Goal: Task Accomplishment & Management: Complete application form

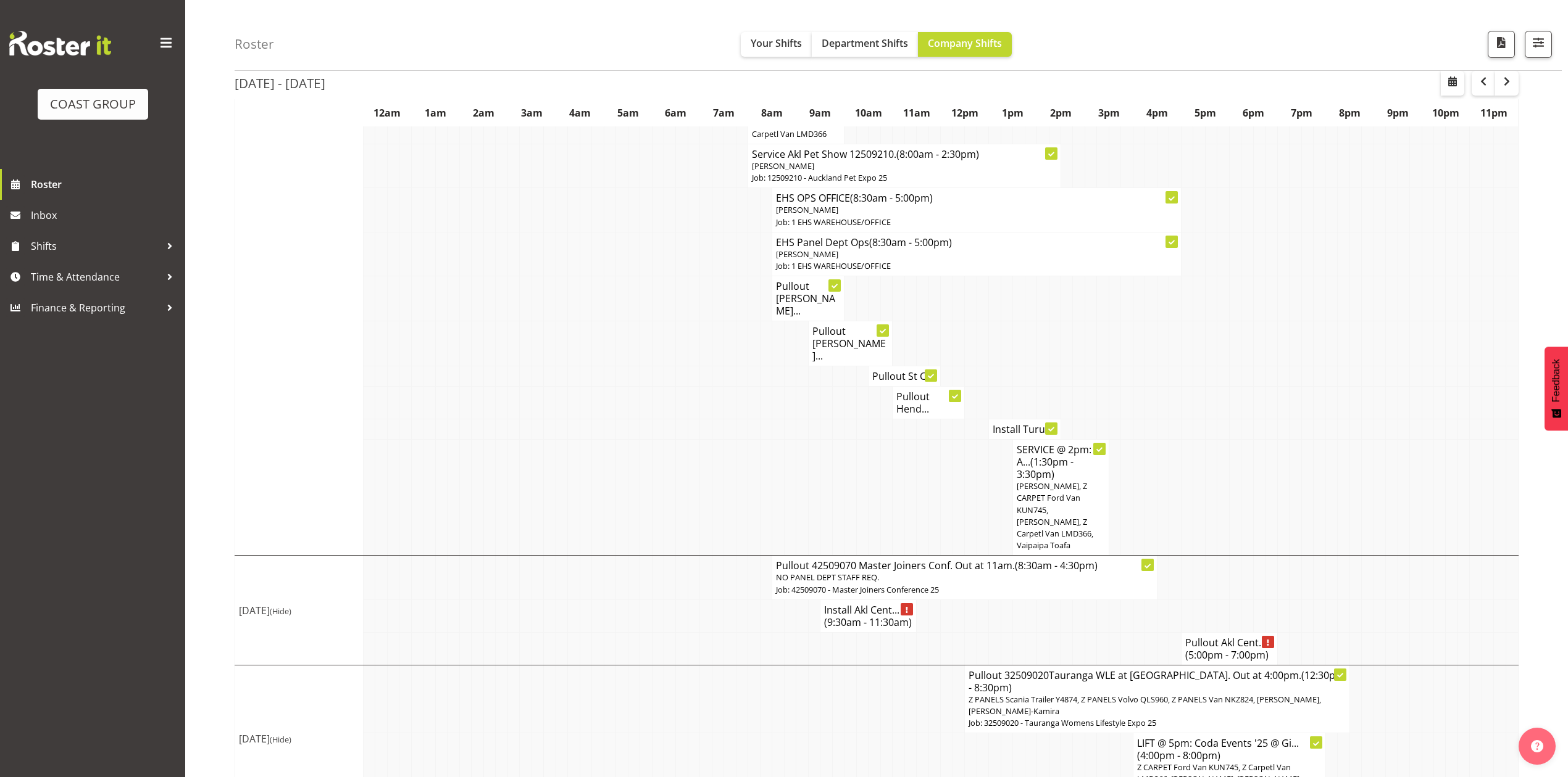
scroll to position [914, 0]
click at [114, 269] on span "Time & Attendance" at bounding box center [95, 276] width 130 height 18
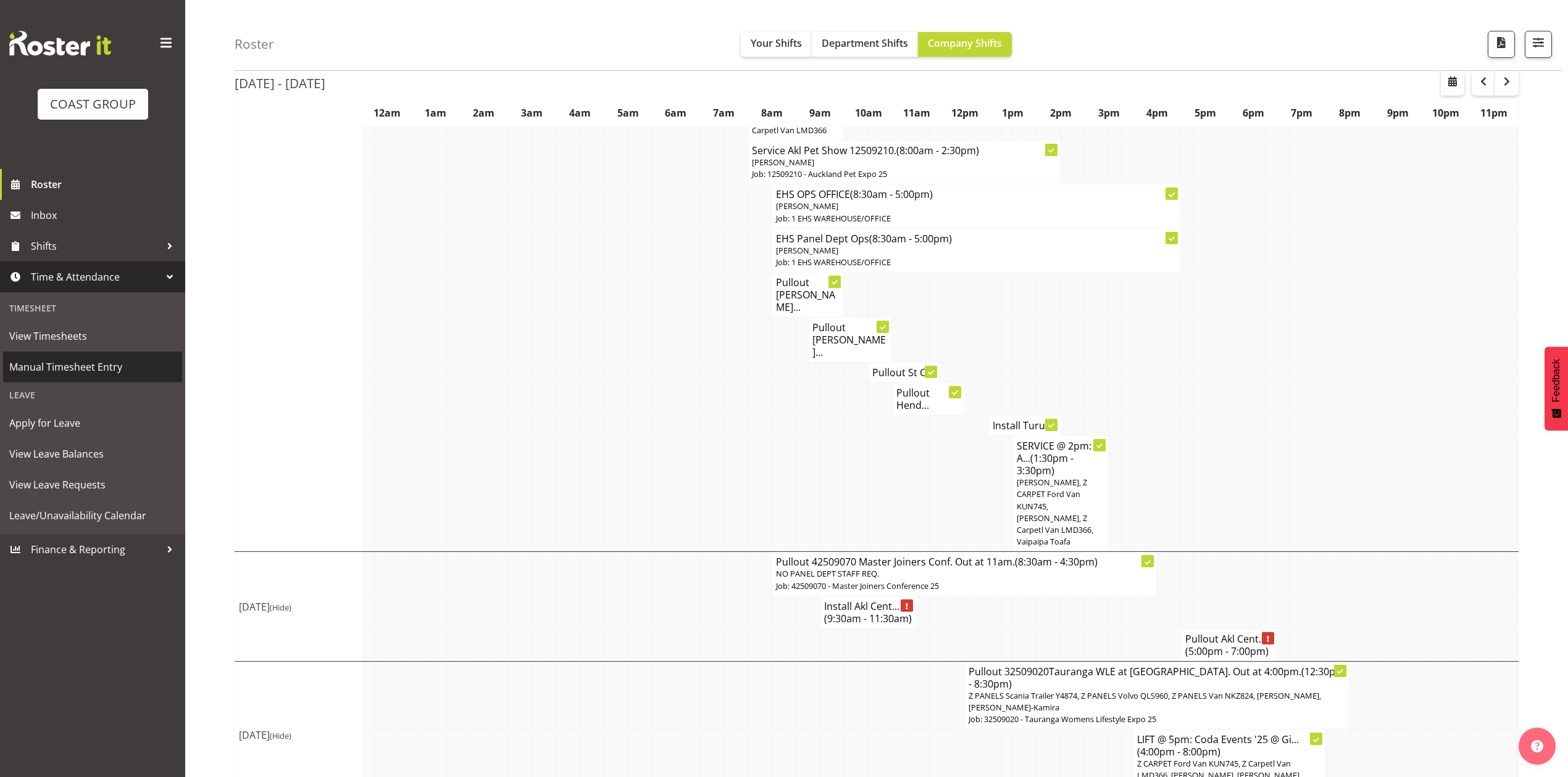
click at [78, 373] on span "Manual Timesheet Entry" at bounding box center [93, 367] width 166 height 18
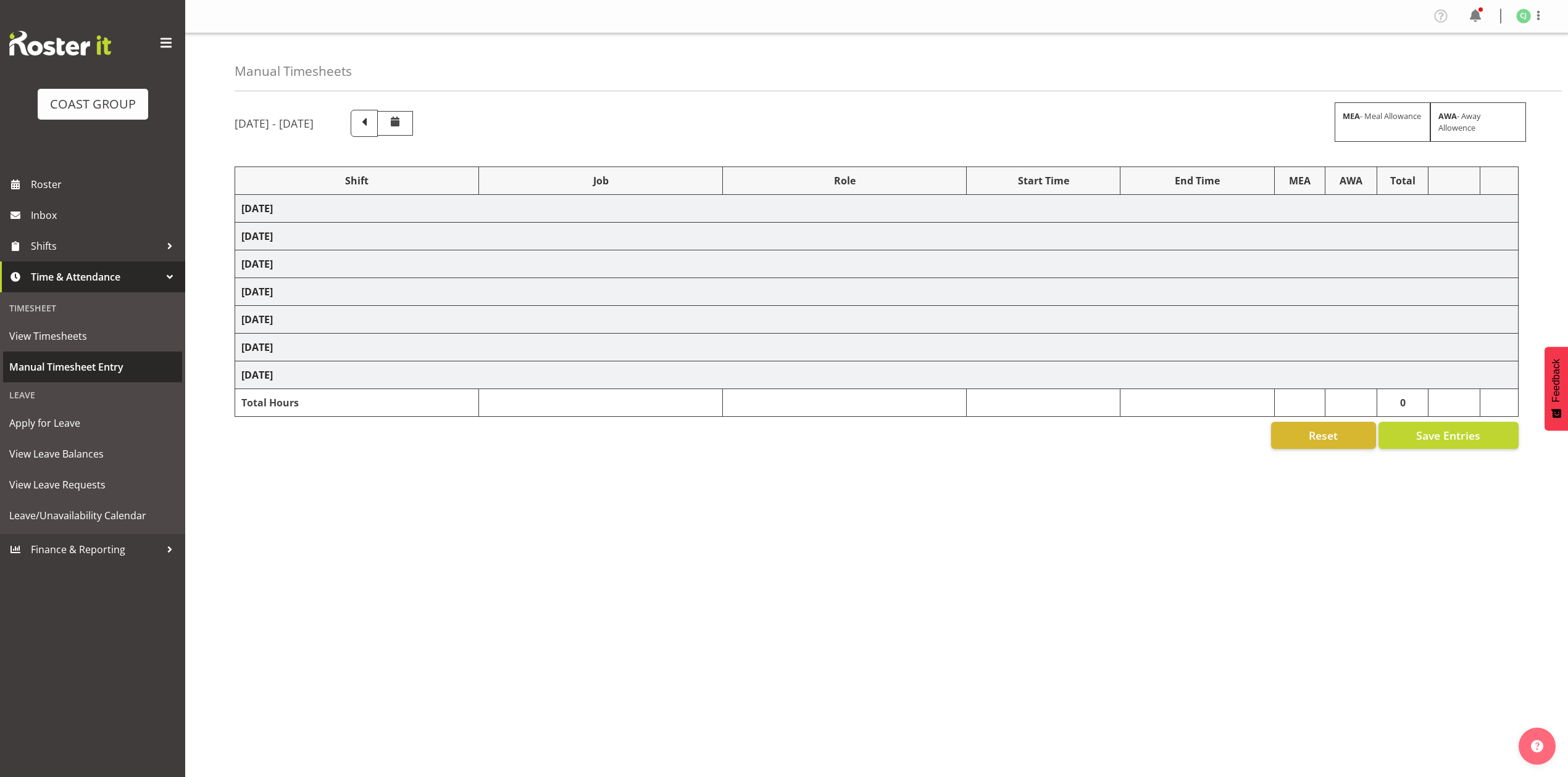
select select "69"
select select "10640"
select select "8960"
select select "10038"
select select "69"
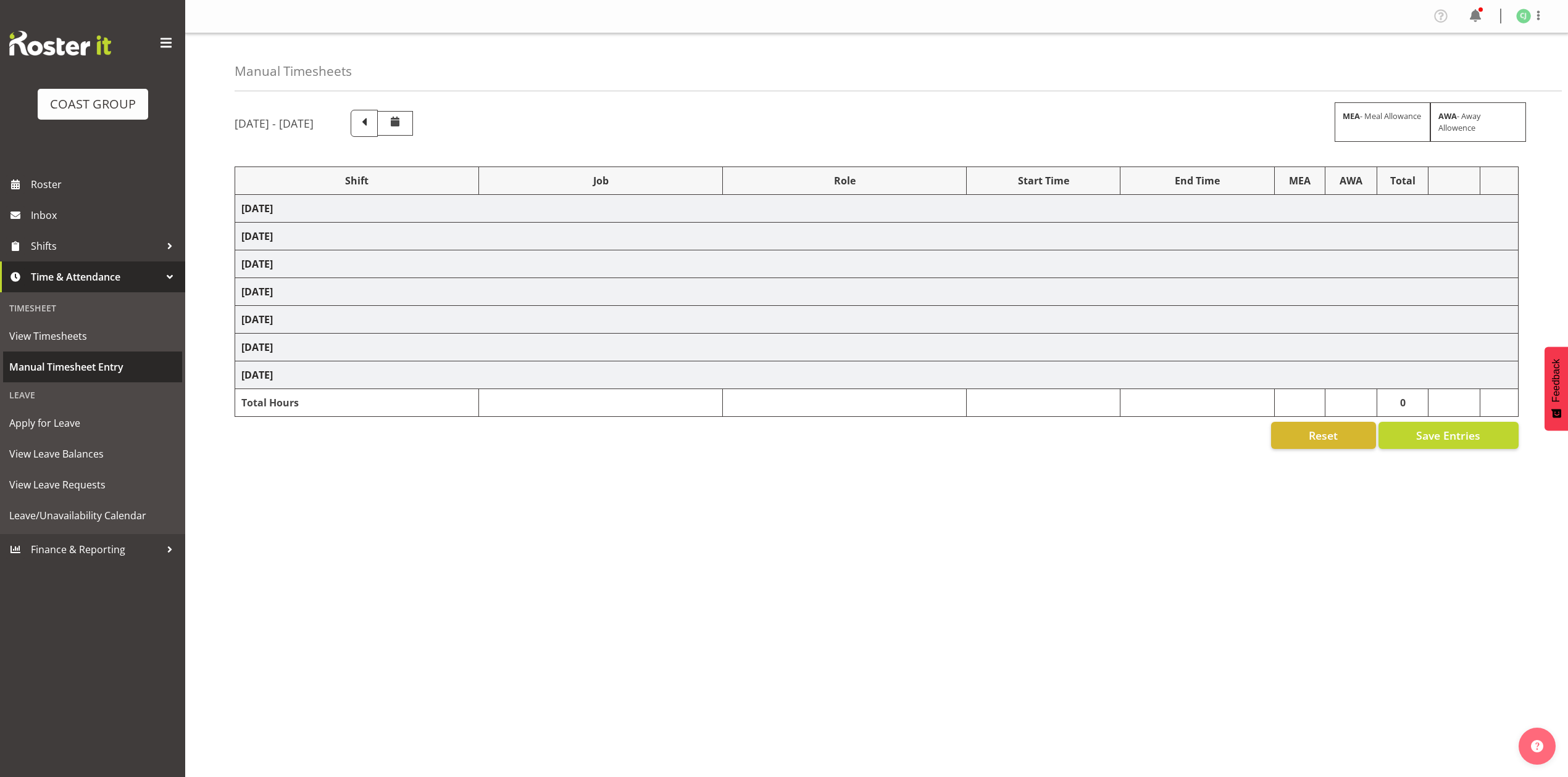
select select "8654"
select select "10640"
select select "10208"
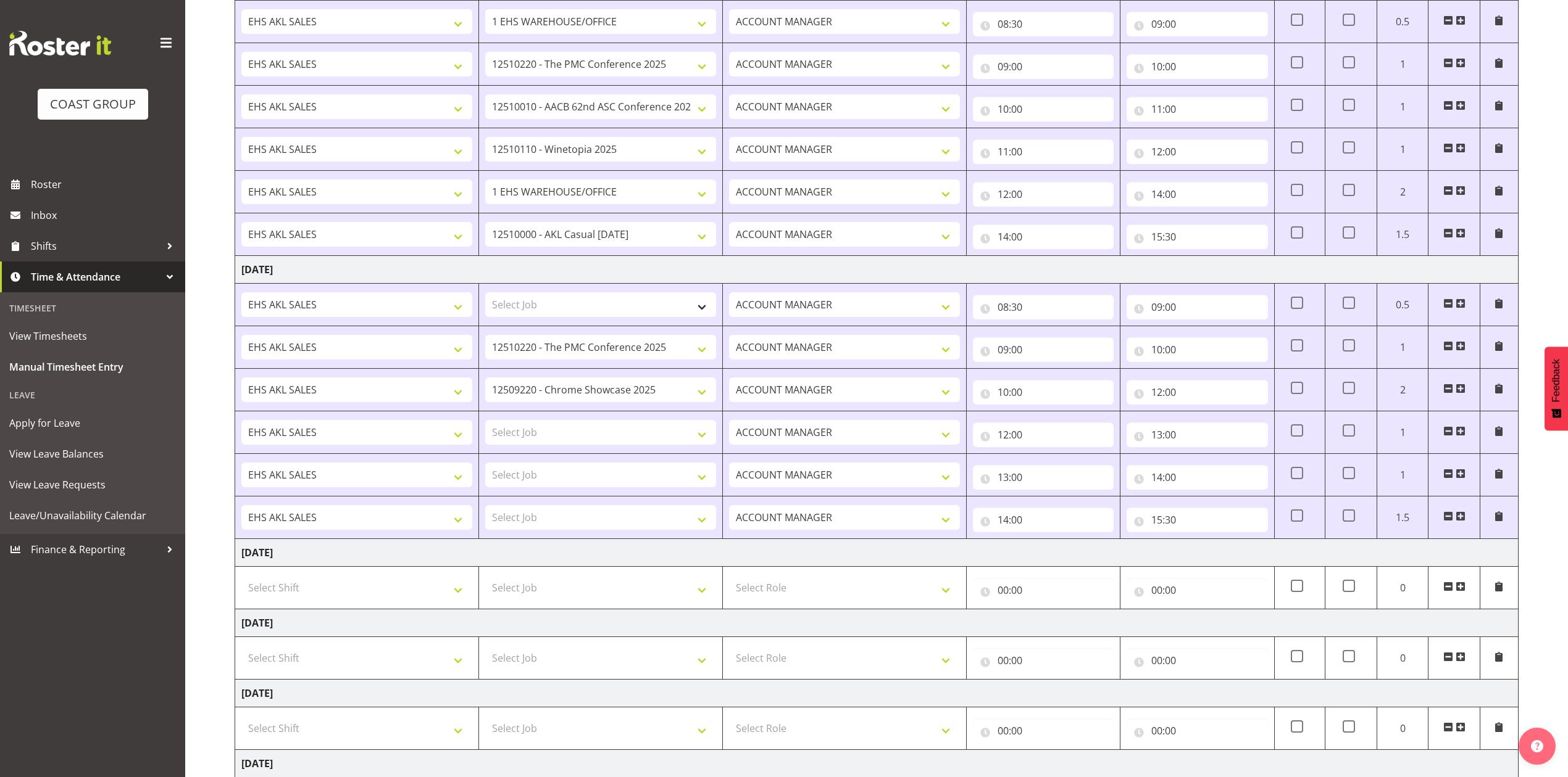
scroll to position [247, 0]
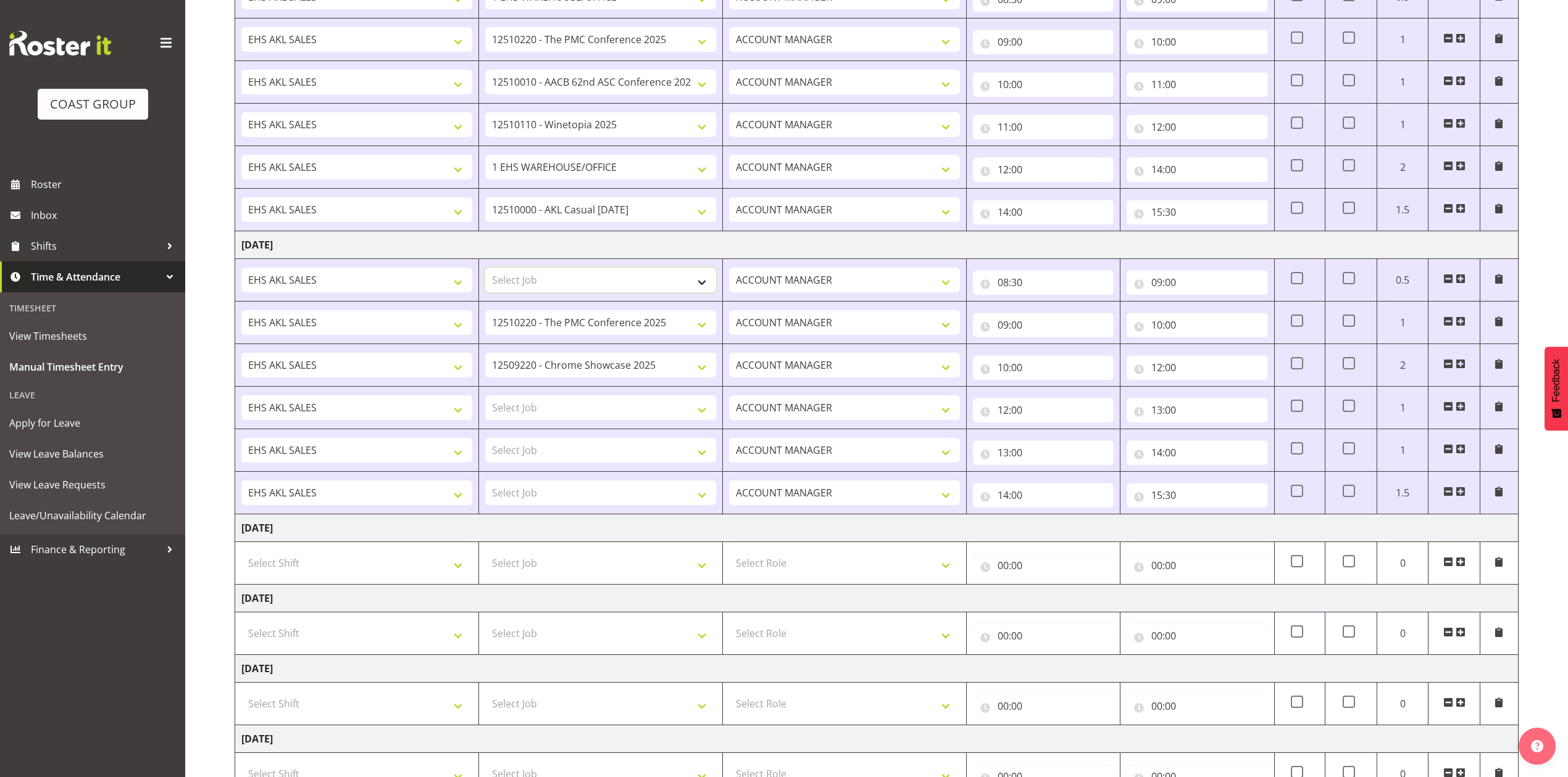
click at [581, 284] on select "Select Job 1 Carlton Events 1 [PERSON_NAME][GEOGRAPHIC_DATA] 1 [PERSON_NAME][GE…" at bounding box center [601, 280] width 231 height 24
select select "69"
click at [485, 270] on select "Select Job 1 Carlton Events 1 [PERSON_NAME][GEOGRAPHIC_DATA] 1 [PERSON_NAME][GE…" at bounding box center [601, 280] width 231 height 24
click at [568, 413] on select "Select Job 1 Carlton Events 1 [PERSON_NAME][GEOGRAPHIC_DATA] 1 [PERSON_NAME][GE…" at bounding box center [601, 408] width 231 height 24
select select "8960"
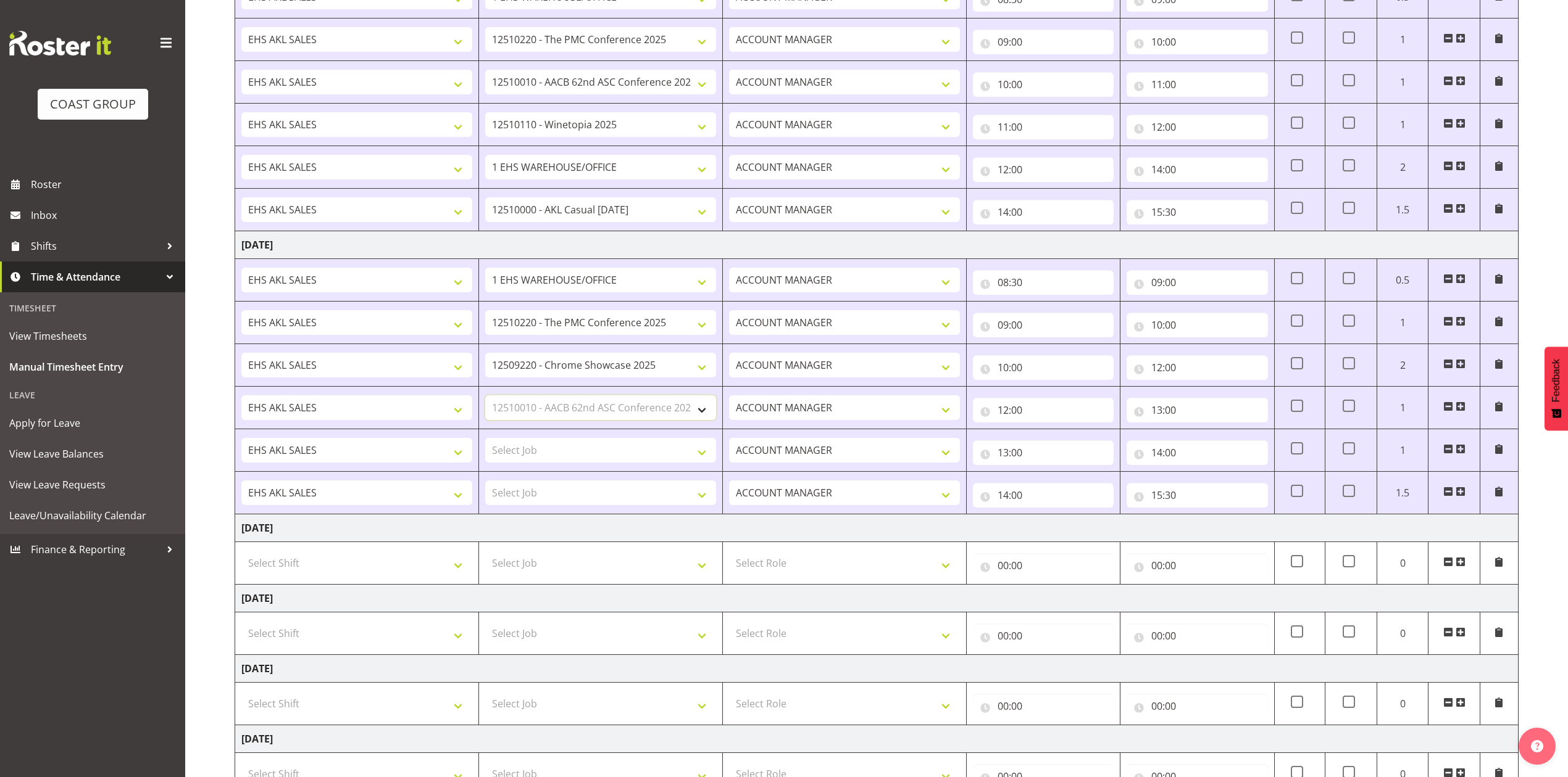
click at [485, 398] on select "Select Job 1 Carlton Events 1 [PERSON_NAME][GEOGRAPHIC_DATA] 1 [PERSON_NAME][GE…" at bounding box center [601, 408] width 231 height 24
click at [566, 450] on select "Select Job 1 Carlton Events 1 [PERSON_NAME][GEOGRAPHIC_DATA] 1 [PERSON_NAME][GE…" at bounding box center [601, 451] width 231 height 24
select select "8654"
click at [485, 442] on select "Select Job 1 Carlton Events 1 [PERSON_NAME][GEOGRAPHIC_DATA] 1 [PERSON_NAME][GE…" at bounding box center [601, 451] width 231 height 24
click at [588, 496] on select "Select Job 1 Carlton Events 1 [PERSON_NAME][GEOGRAPHIC_DATA] 1 [PERSON_NAME][GE…" at bounding box center [601, 493] width 231 height 24
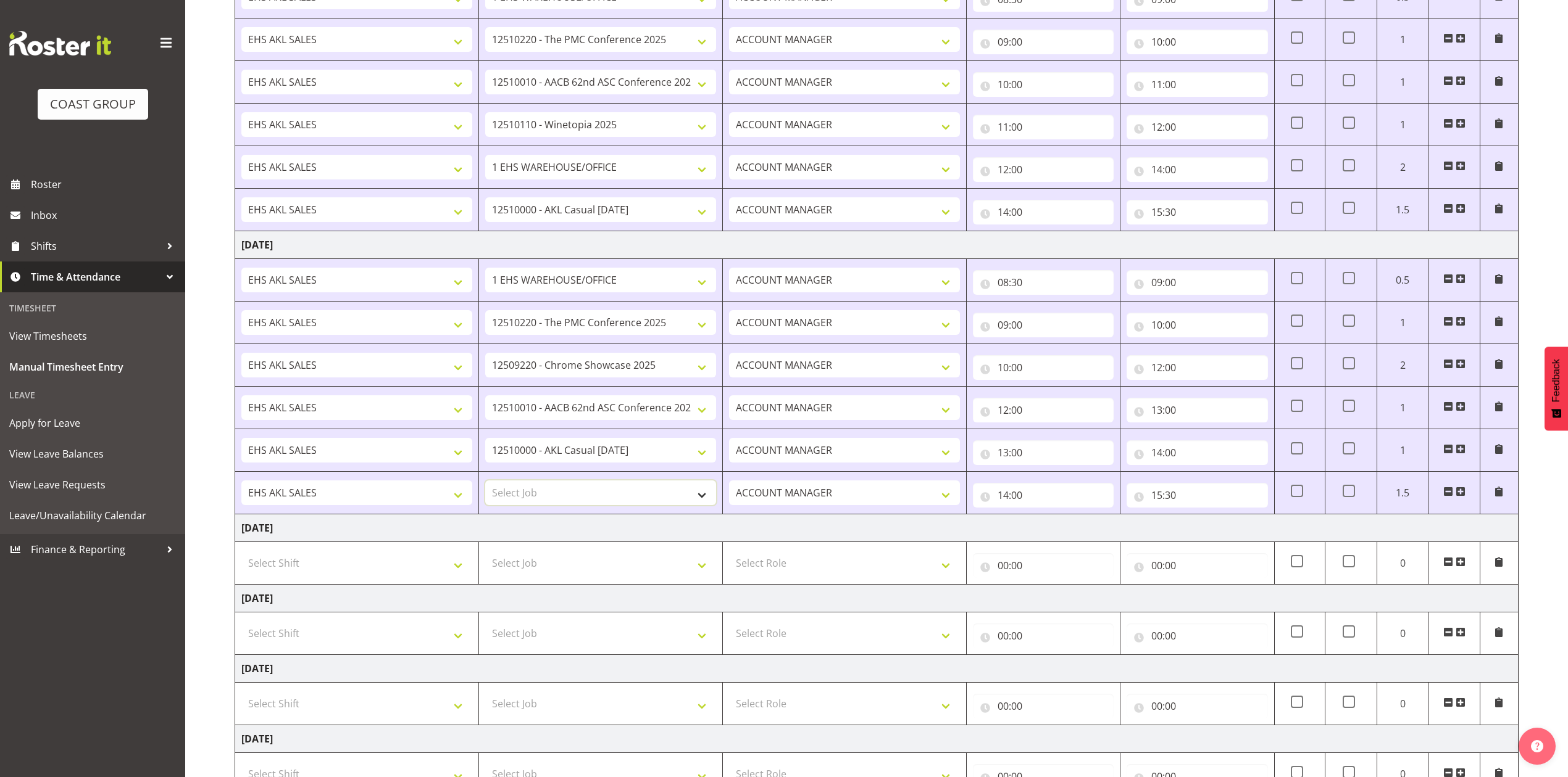
select select "69"
click at [485, 484] on select "Select Job 1 Carlton Events 1 [PERSON_NAME][GEOGRAPHIC_DATA] 1 [PERSON_NAME][GE…" at bounding box center [601, 493] width 231 height 24
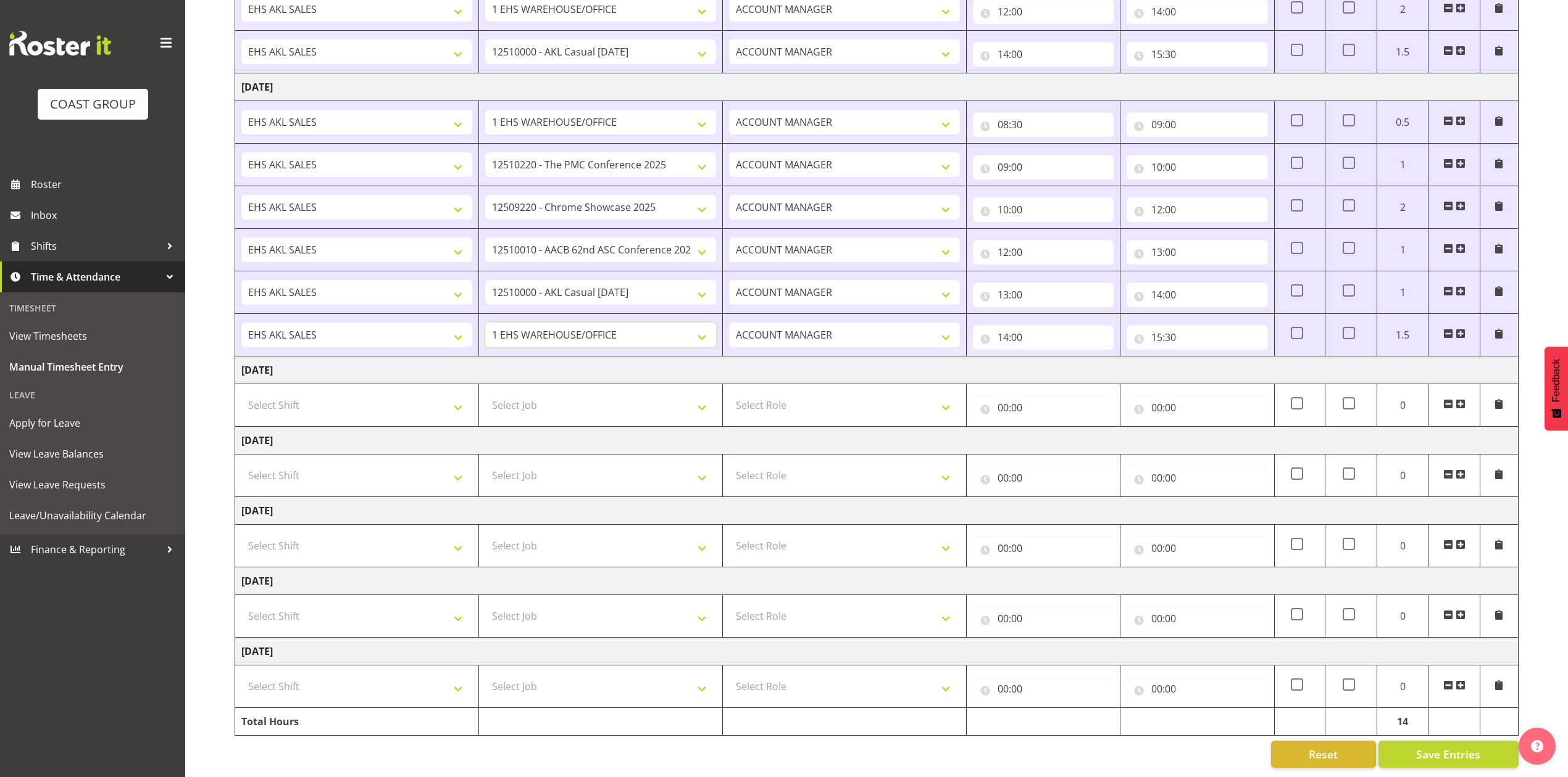
scroll to position [424, 0]
click at [410, 393] on select "Select Shift EHS AKL SALES" at bounding box center [357, 405] width 231 height 24
select select "1327"
click at [242, 393] on select "Select Shift EHS AKL SALES" at bounding box center [357, 405] width 231 height 24
click at [791, 394] on select "Select Role ACCOUNT MANAGER Account Manager" at bounding box center [845, 405] width 231 height 24
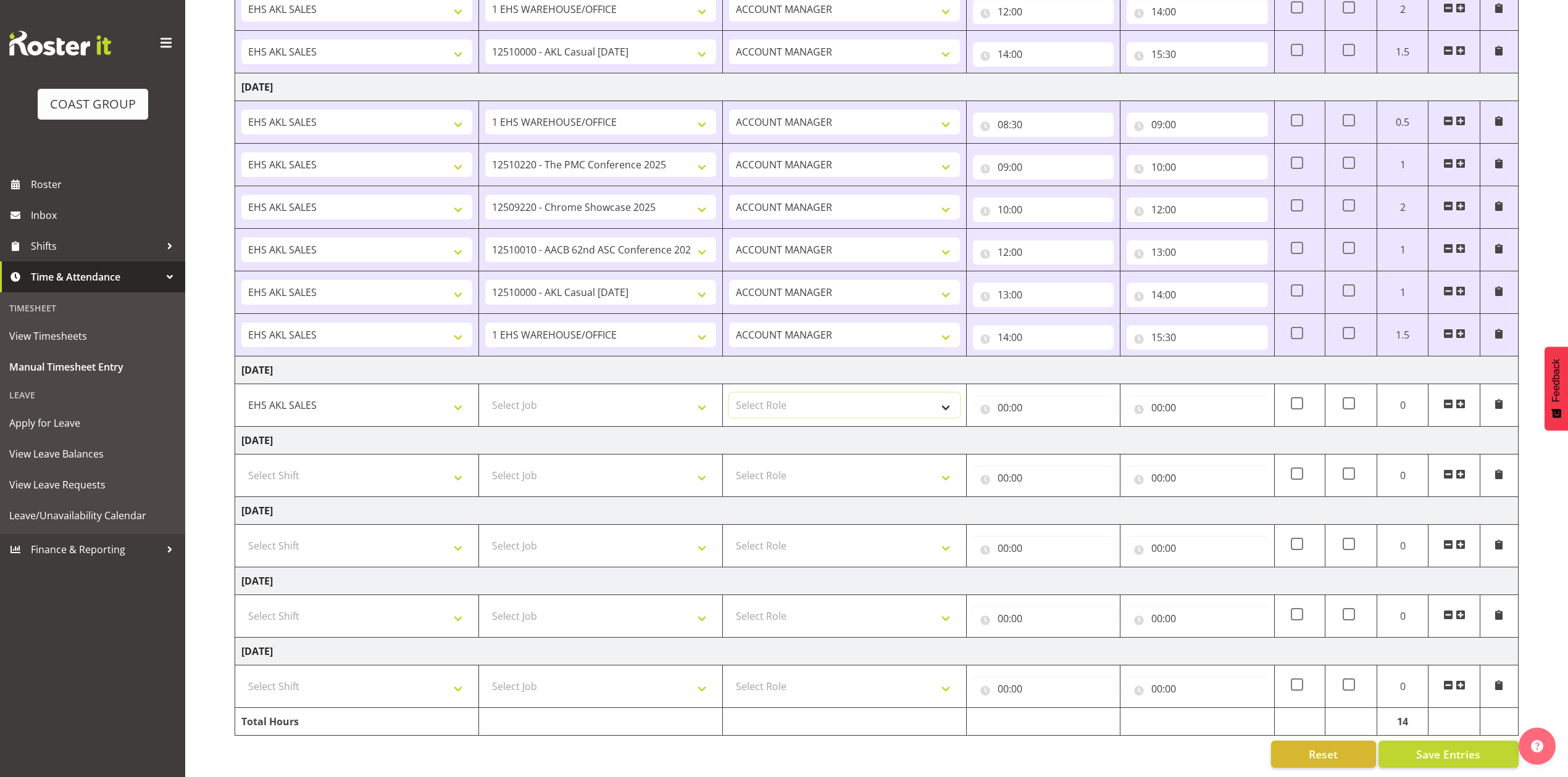
select select "197"
click at [729, 393] on select "Select Role ACCOUNT MANAGER Account Manager" at bounding box center [845, 405] width 231 height 24
click at [1002, 396] on input "00:00" at bounding box center [1043, 408] width 141 height 24
click at [1059, 428] on select "00 01 02 03 04 05 06 07 08 09 10 11 12 13 14 15 16 17 18 19 20 21 22 23" at bounding box center [1058, 440] width 28 height 24
select select "8"
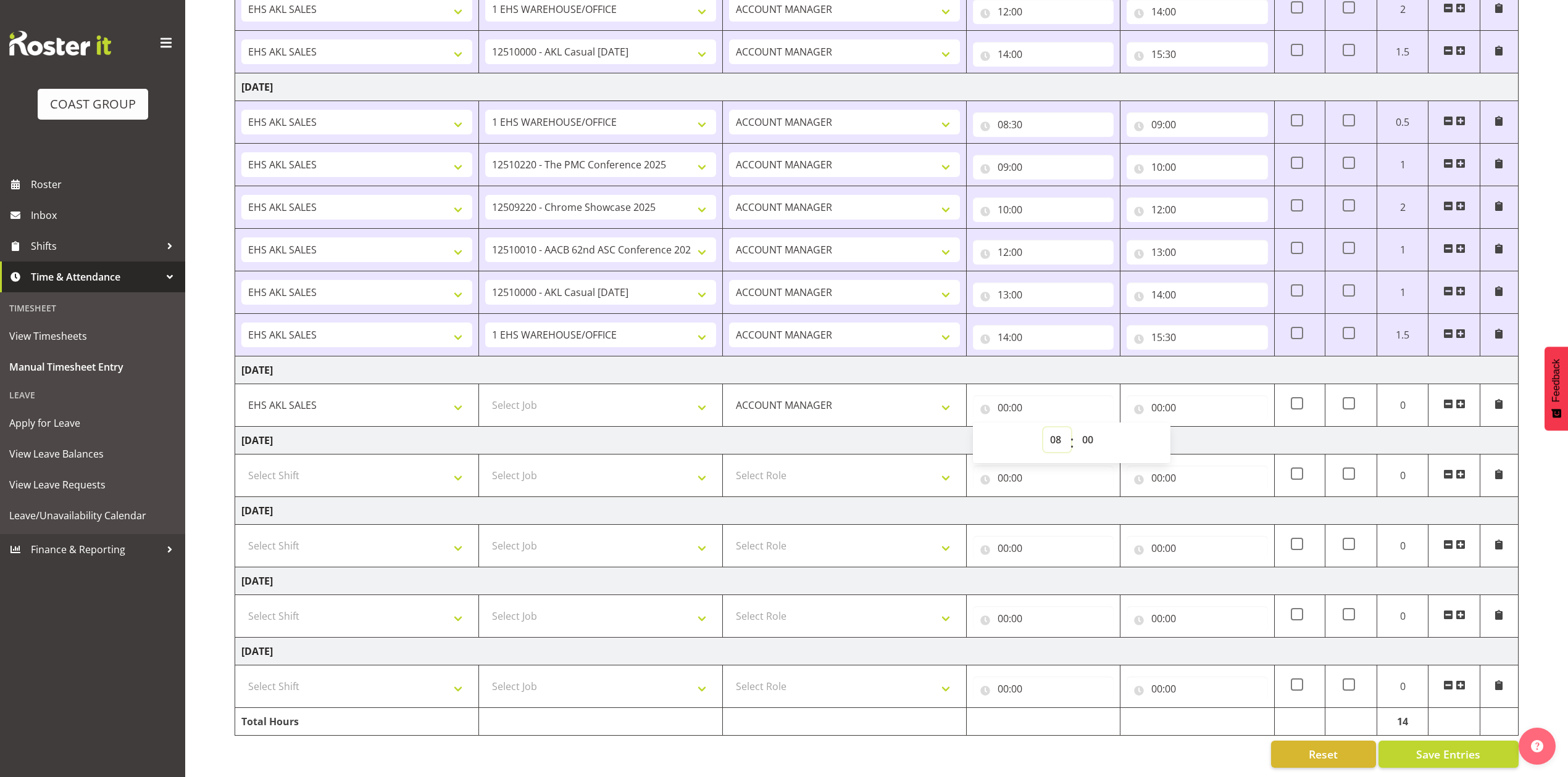
click at [1044, 428] on select "00 01 02 03 04 05 06 07 08 09 10 11 12 13 14 15 16 17 18 19 20 21 22 23" at bounding box center [1058, 440] width 28 height 24
type input "08:00"
click at [1093, 428] on select "00 01 02 03 04 05 06 07 08 09 10 11 12 13 14 15 16 17 18 19 20 21 22 23 24 25 2…" at bounding box center [1089, 440] width 28 height 24
select select "30"
click at [1075, 428] on select "00 01 02 03 04 05 06 07 08 09 10 11 12 13 14 15 16 17 18 19 20 21 22 23 24 25 2…" at bounding box center [1089, 440] width 28 height 24
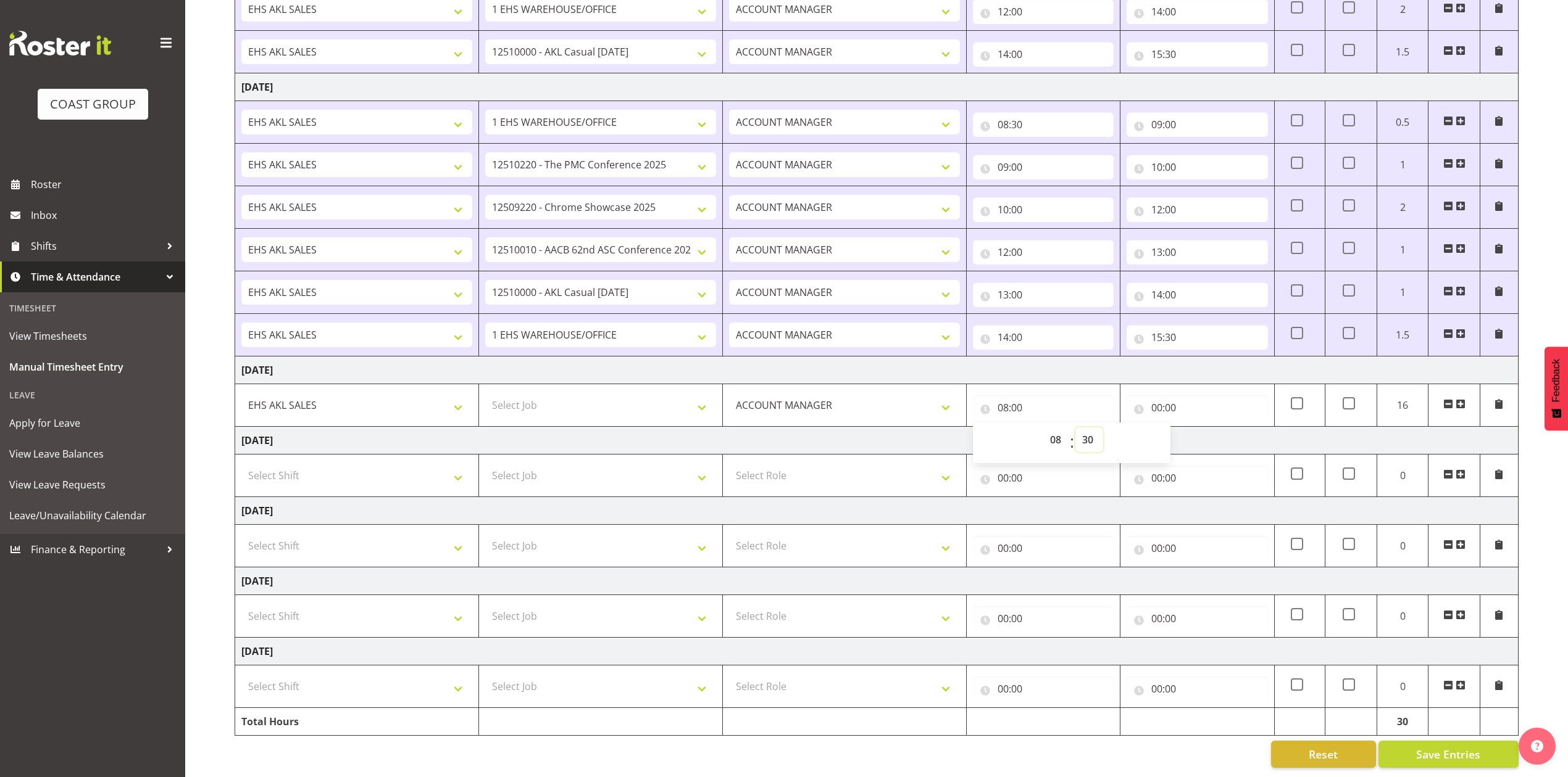
type input "08:30"
click at [1159, 396] on input "00:00" at bounding box center [1197, 408] width 141 height 24
click at [1205, 430] on select "00 01 02 03 04 05 06 07 08 09 10 11 12 13 14 15 16 17 18 19 20 21 22 23" at bounding box center [1211, 440] width 28 height 24
select select "10"
click at [1197, 428] on select "00 01 02 03 04 05 06 07 08 09 10 11 12 13 14 15 16 17 18 19 20 21 22 23" at bounding box center [1211, 440] width 28 height 24
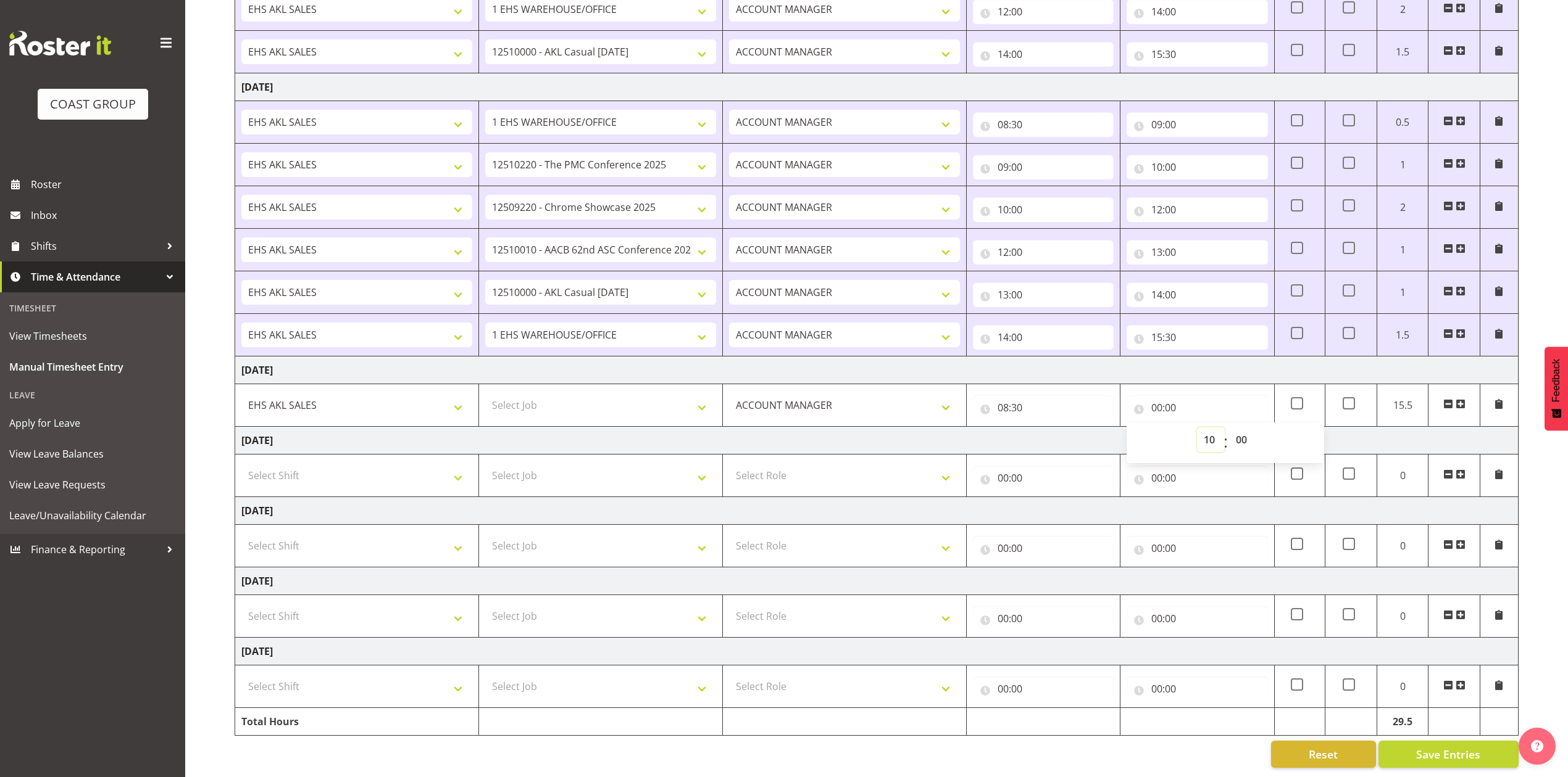
type input "10:00"
click at [653, 396] on select "Select Job 1 Carlton Events 1 [PERSON_NAME][GEOGRAPHIC_DATA] 1 [PERSON_NAME][GE…" at bounding box center [601, 405] width 231 height 24
click at [485, 393] on select "Select Job 1 Carlton Events 1 [PERSON_NAME][GEOGRAPHIC_DATA] 1 [PERSON_NAME][GE…" at bounding box center [601, 405] width 231 height 24
click at [680, 393] on select "1 Carlton Events 1 [PERSON_NAME] 1 [PERSON_NAME][GEOGRAPHIC_DATA] 1 EHS WAREHOU…" at bounding box center [601, 405] width 231 height 24
select select "69"
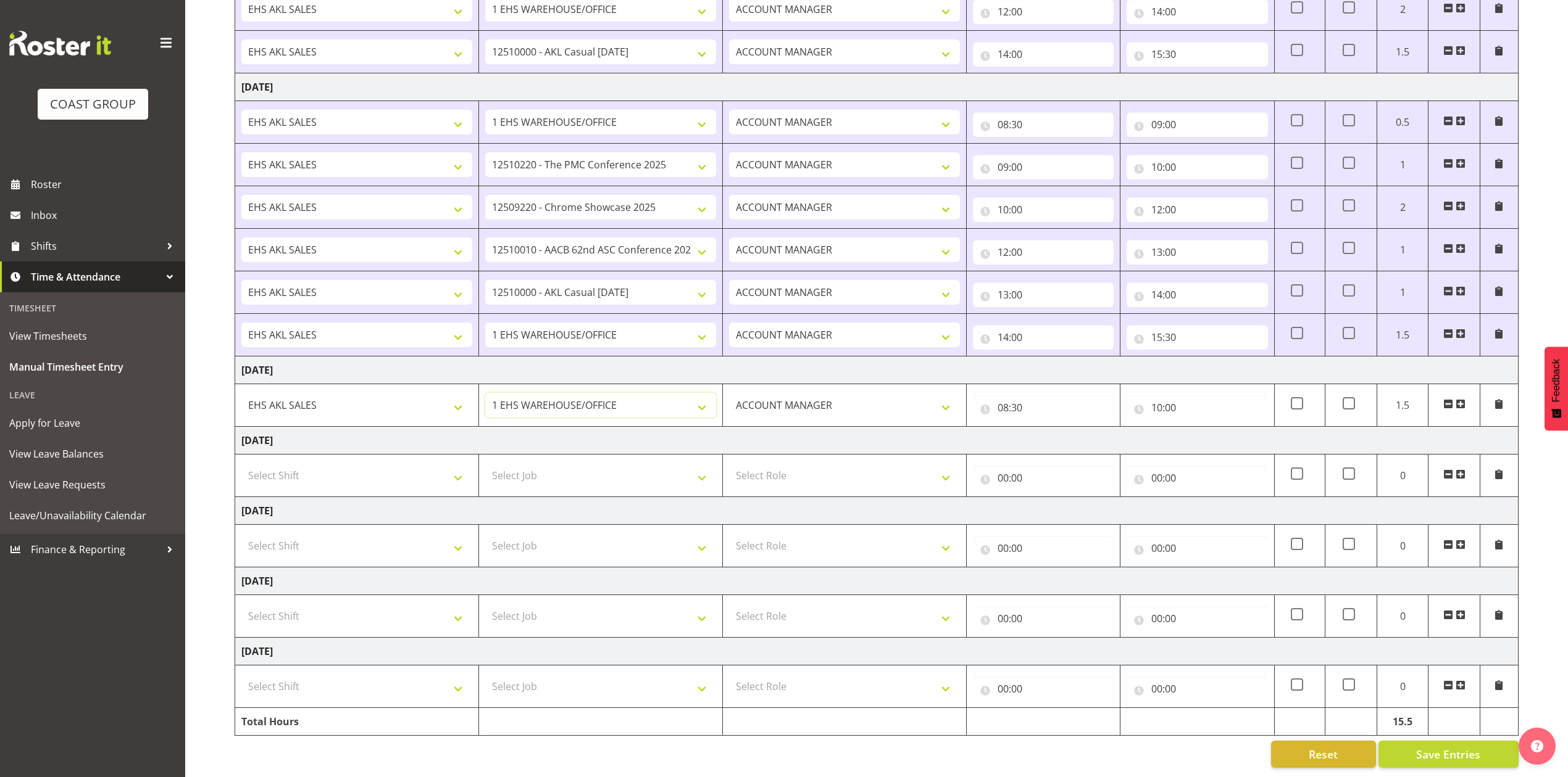
click at [485, 393] on select "1 Carlton Events 1 [PERSON_NAME] 1 [PERSON_NAME][GEOGRAPHIC_DATA] 1 EHS WAREHOU…" at bounding box center [601, 405] width 231 height 24
drag, startPoint x: 1458, startPoint y: 388, endPoint x: 1127, endPoint y: 379, distance: 331.1
click at [1458, 399] on span at bounding box center [1460, 403] width 10 height 10
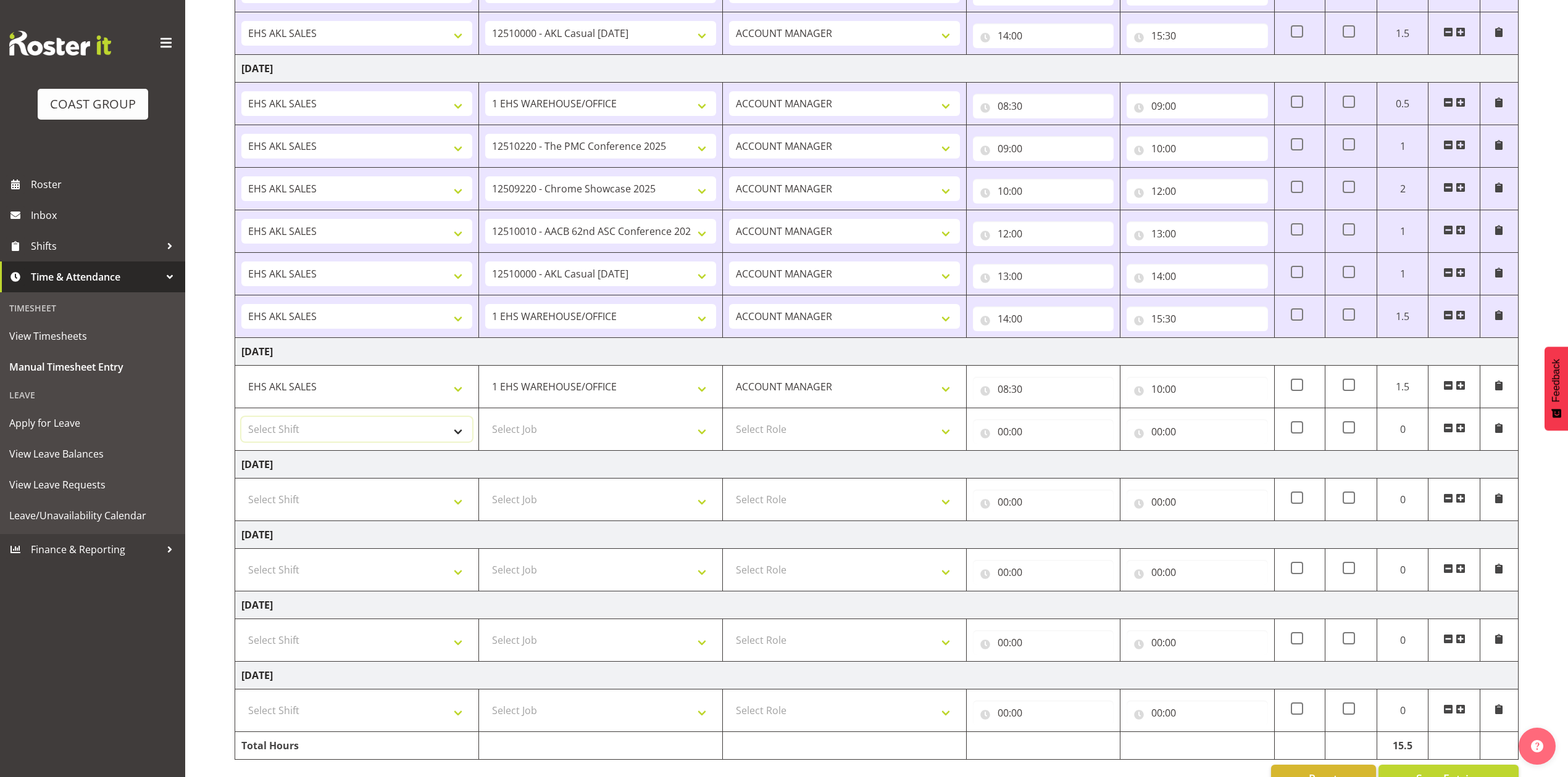
click at [350, 437] on select "Select Shift EHS AKL SALES" at bounding box center [357, 430] width 231 height 24
select select "1327"
click at [242, 421] on select "Select Shift EHS AKL SALES" at bounding box center [357, 430] width 231 height 24
click at [763, 442] on select "Select Role ACCOUNT MANAGER Account Manager" at bounding box center [845, 430] width 231 height 24
select select "197"
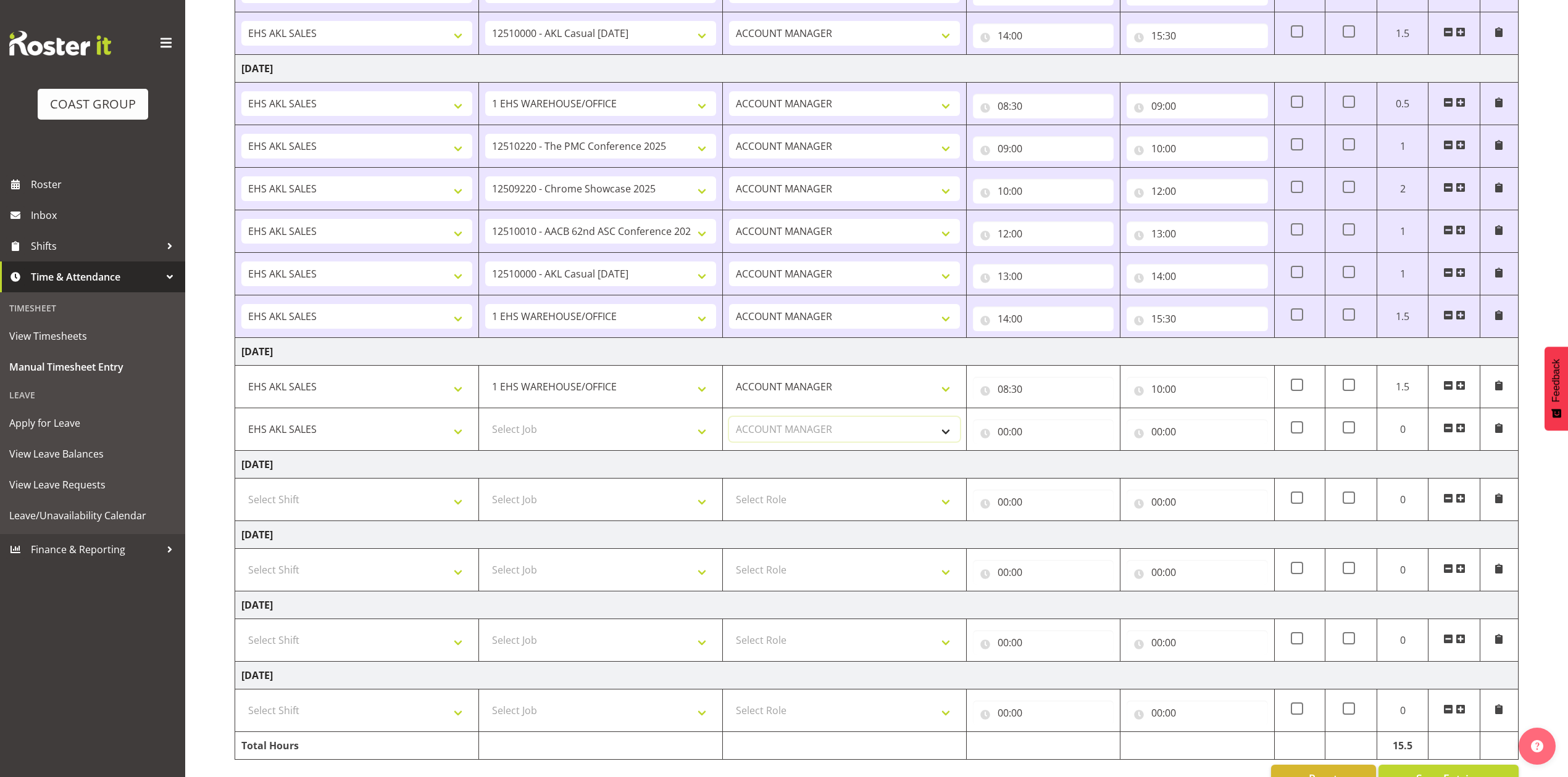
click at [729, 421] on select "Select Role ACCOUNT MANAGER Account Manager" at bounding box center [845, 430] width 231 height 24
click at [647, 428] on select "Select Job 1 Carlton Events 1 [PERSON_NAME][GEOGRAPHIC_DATA] 1 [PERSON_NAME][GE…" at bounding box center [601, 430] width 231 height 24
select select "10651"
click at [485, 421] on select "Select Job 1 Carlton Events 1 [PERSON_NAME][GEOGRAPHIC_DATA] 1 [PERSON_NAME][GE…" at bounding box center [601, 430] width 231 height 24
click at [1002, 437] on input "00:00" at bounding box center [1043, 431] width 141 height 24
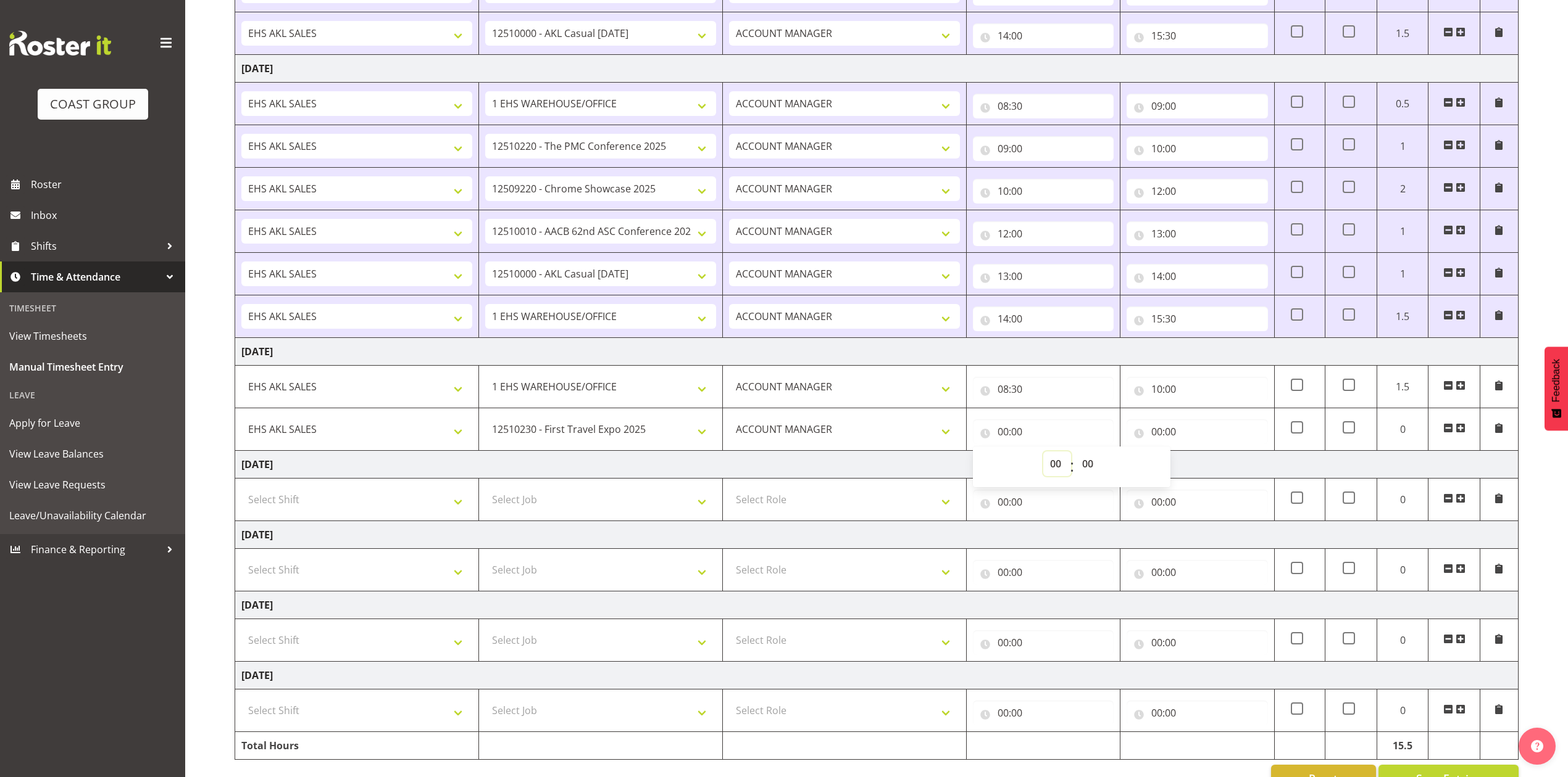
click at [1051, 470] on select "00 01 02 03 04 05 06 07 08 09 10 11 12 13 14 15 16 17 18 19 20 21 22 23" at bounding box center [1058, 464] width 28 height 24
select select "10"
click at [1044, 455] on select "00 01 02 03 04 05 06 07 08 09 10 11 12 13 14 15 16 17 18 19 20 21 22 23" at bounding box center [1058, 464] width 28 height 24
type input "10:00"
click at [1163, 435] on input "00:00" at bounding box center [1197, 431] width 141 height 24
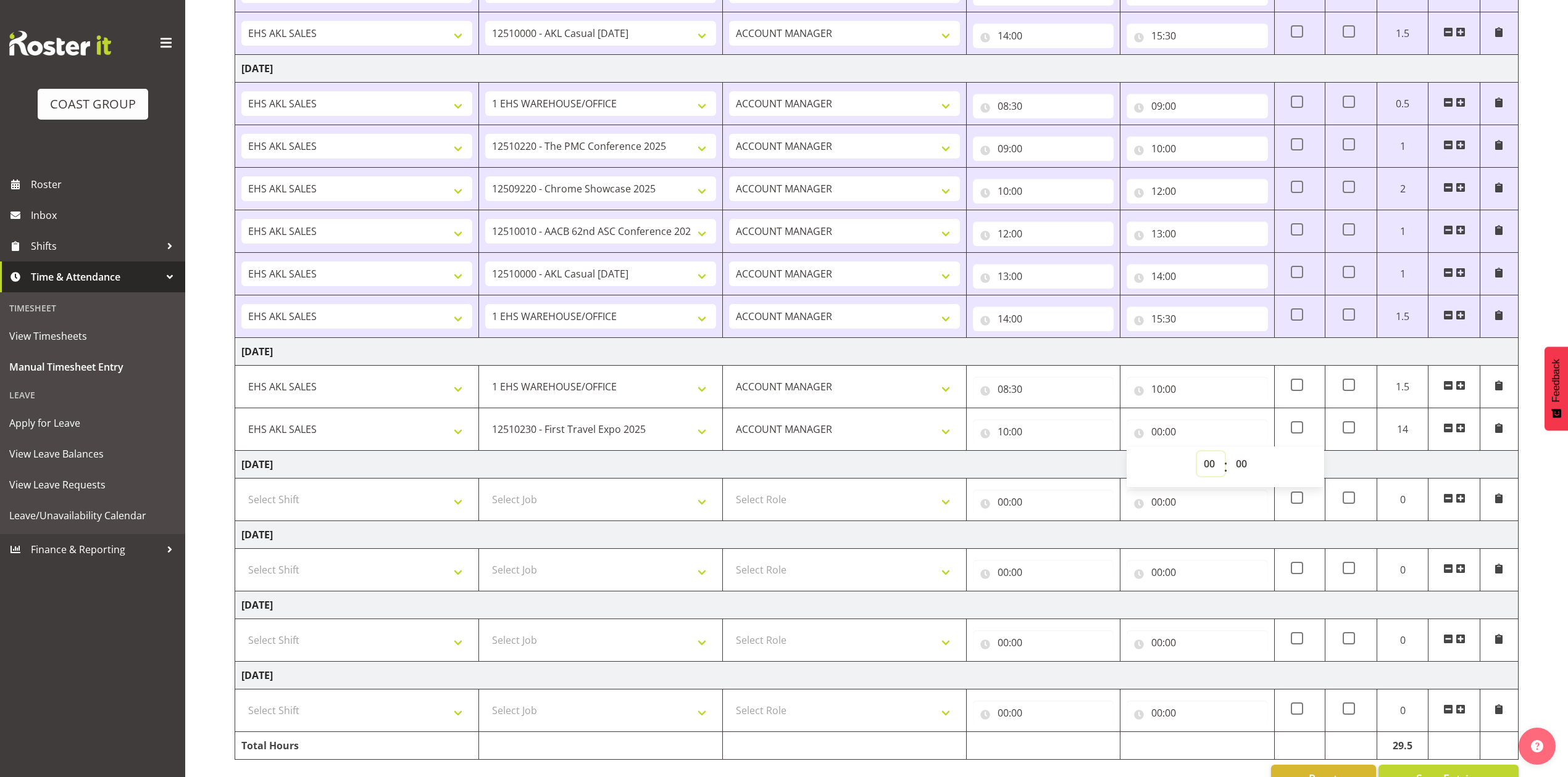
click at [1203, 466] on select "00 01 02 03 04 05 06 07 08 09 10 11 12 13 14 15 16 17 18 19 20 21 22 23" at bounding box center [1211, 464] width 28 height 24
select select "11"
click at [1197, 455] on select "00 01 02 03 04 05 06 07 08 09 10 11 12 13 14 15 16 17 18 19 20 21 22 23" at bounding box center [1211, 464] width 28 height 24
type input "11:00"
drag, startPoint x: 1463, startPoint y: 427, endPoint x: 1012, endPoint y: 427, distance: 451.0
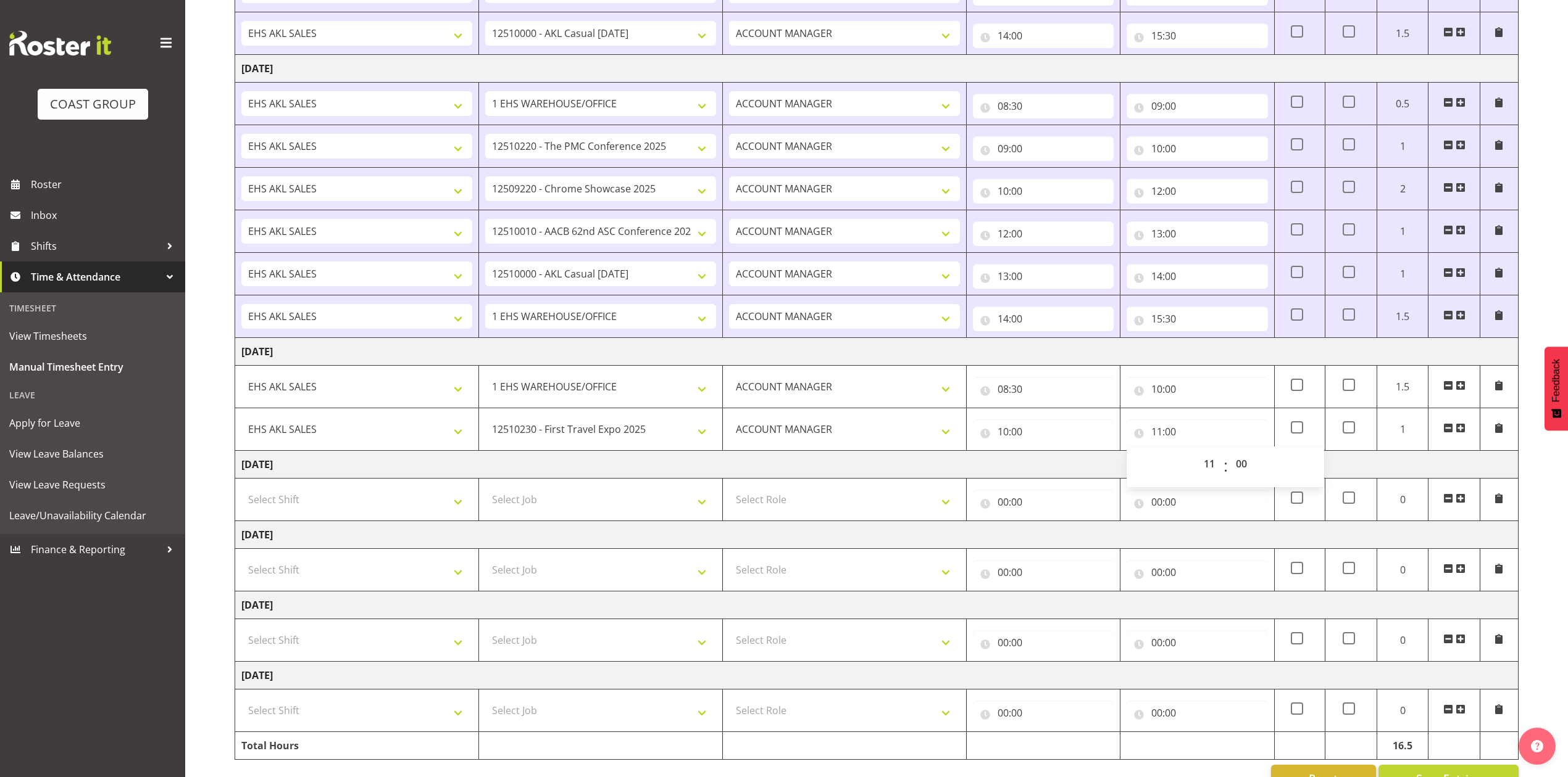
click at [1463, 426] on span at bounding box center [1460, 430] width 10 height 14
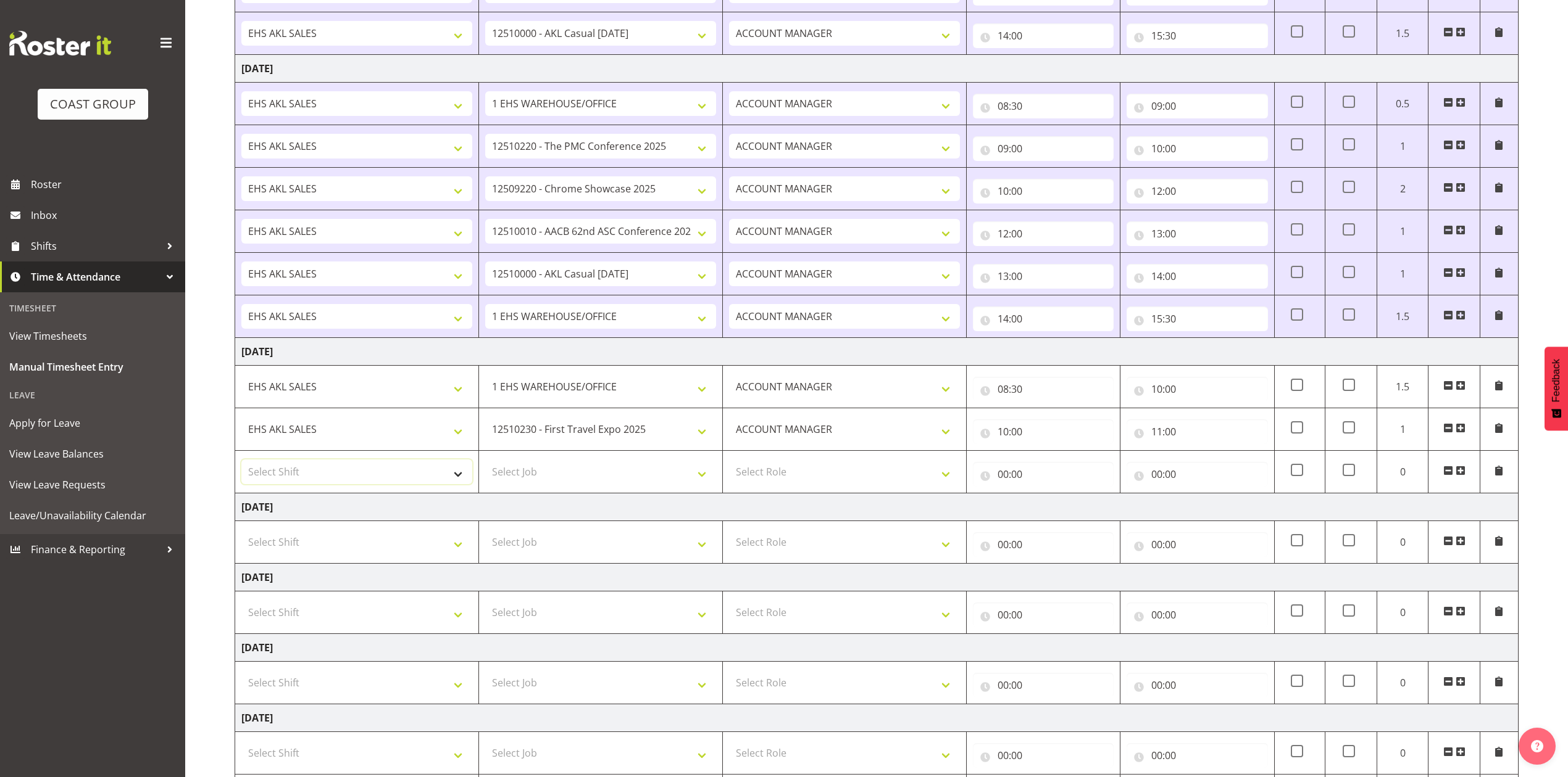
click at [364, 472] on select "Select Shift EHS AKL SALES" at bounding box center [357, 472] width 231 height 24
select select "1327"
click at [242, 464] on select "Select Shift EHS AKL SALES" at bounding box center [357, 472] width 231 height 24
click at [547, 484] on select "Select Job 1 Carlton Events 1 [PERSON_NAME][GEOGRAPHIC_DATA] 1 [PERSON_NAME][GE…" at bounding box center [601, 472] width 231 height 24
select select "8960"
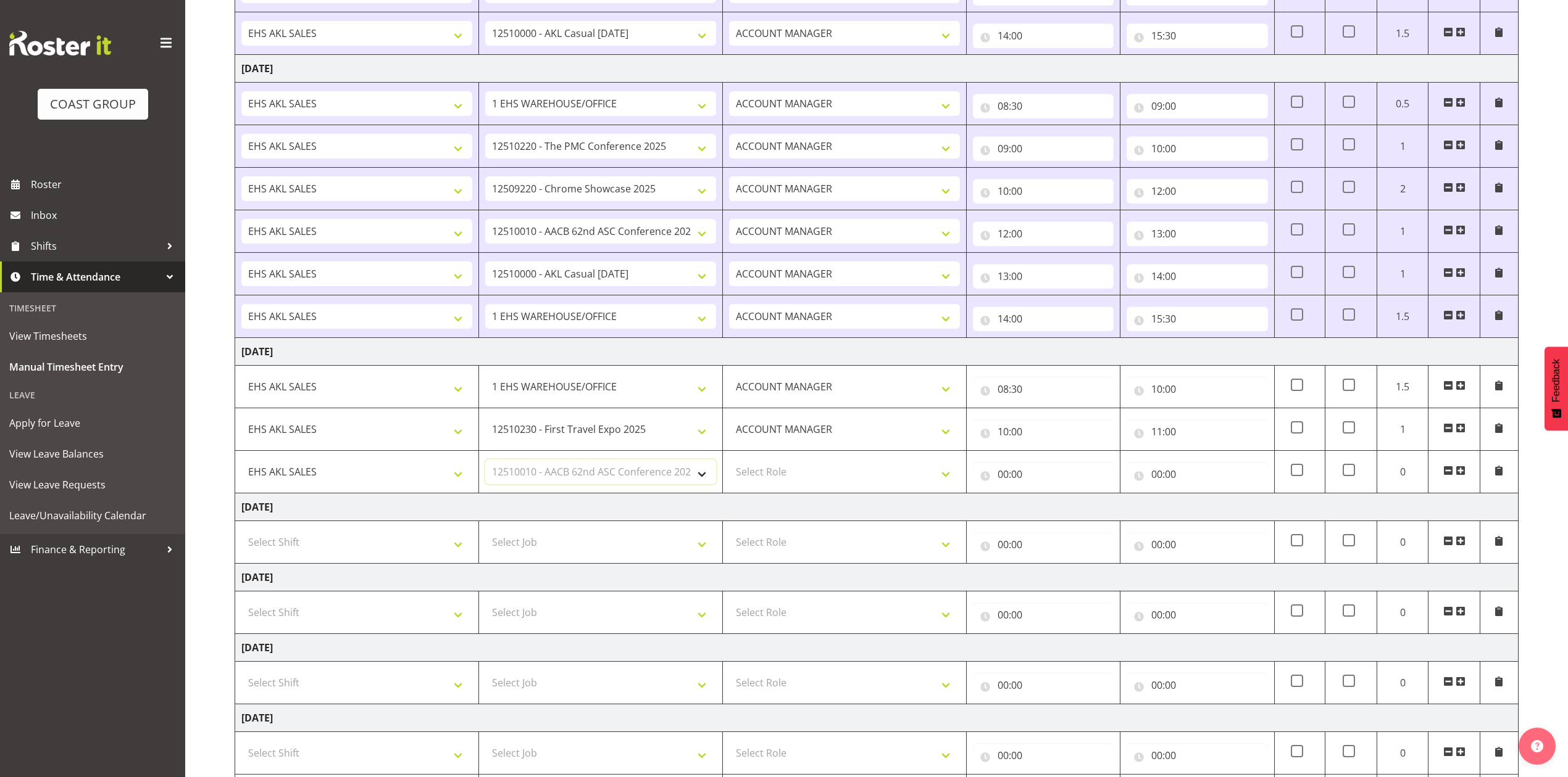
click at [485, 464] on select "Select Job 1 Carlton Events 1 [PERSON_NAME][GEOGRAPHIC_DATA] 1 [PERSON_NAME][GE…" at bounding box center [601, 472] width 231 height 24
click at [833, 479] on select "Select Role ACCOUNT MANAGER Account Manager" at bounding box center [845, 472] width 231 height 24
select select "197"
click at [729, 464] on select "Select Role ACCOUNT MANAGER Account Manager" at bounding box center [845, 472] width 231 height 24
click at [995, 479] on input "00:00" at bounding box center [1043, 474] width 141 height 24
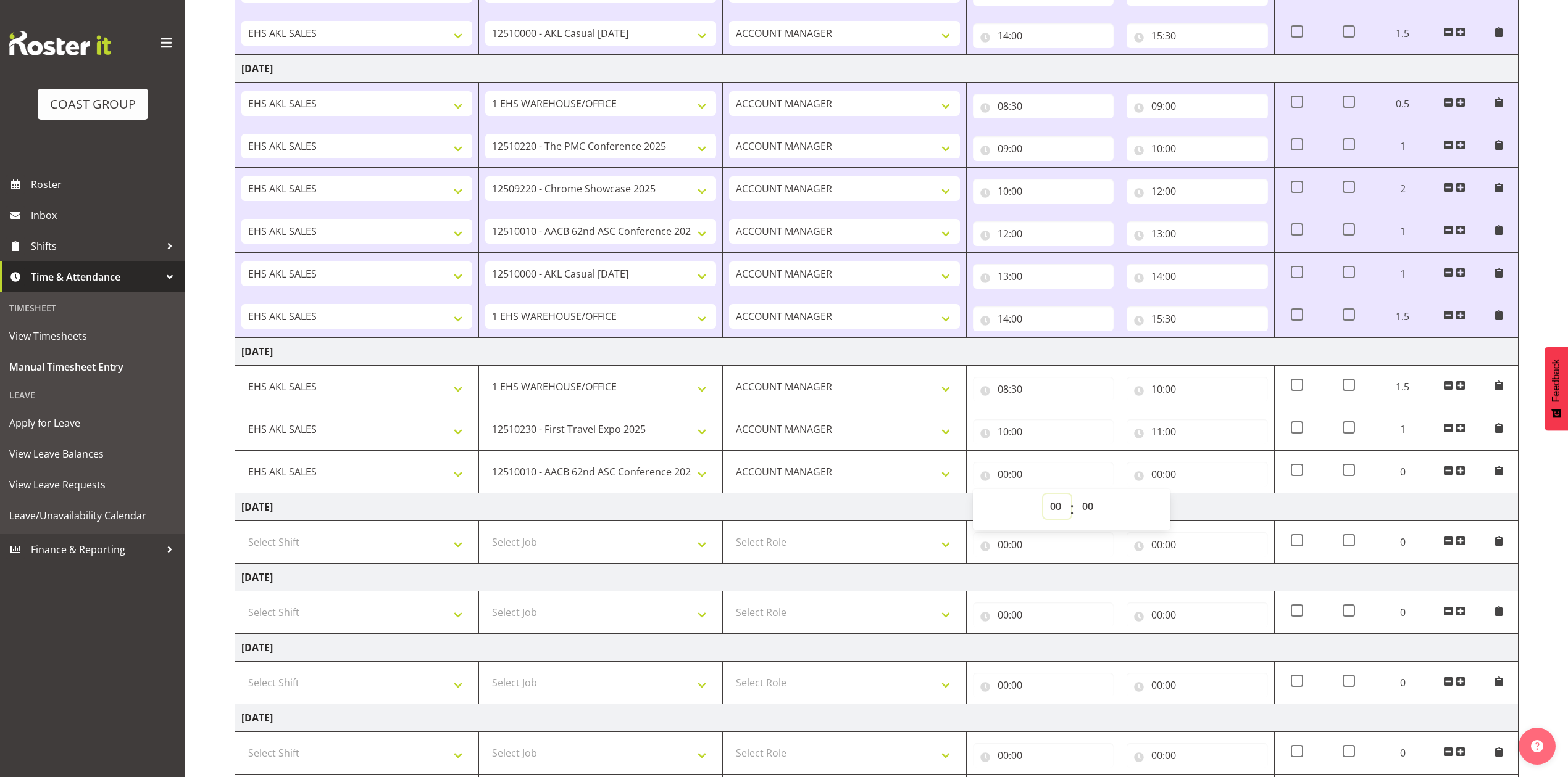
click at [1052, 512] on select "00 01 02 03 04 05 06 07 08 09 10 11 12 13 14 15 16 17 18 19 20 21 22 23" at bounding box center [1058, 507] width 28 height 24
select select "11"
click at [1044, 499] on select "00 01 02 03 04 05 06 07 08 09 10 11 12 13 14 15 16 17 18 19 20 21 22 23" at bounding box center [1058, 507] width 28 height 24
type input "11:00"
click at [1159, 476] on input "00:00" at bounding box center [1197, 474] width 141 height 24
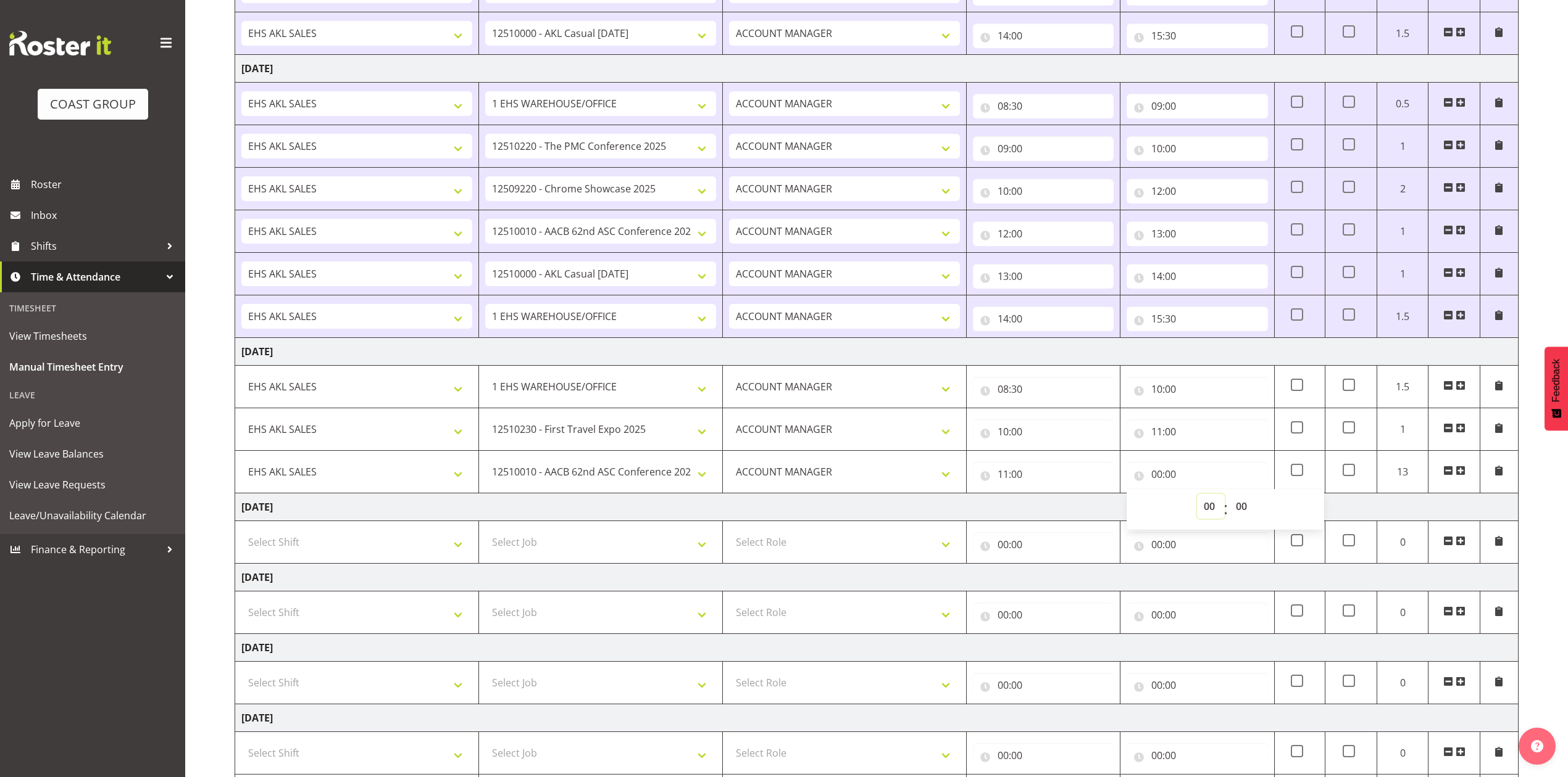
click at [1208, 508] on select "00 01 02 03 04 05 06 07 08 09 10 11 12 13 14 15 16 17 18 19 20 21 22 23" at bounding box center [1211, 507] width 28 height 24
select select "13"
click at [1197, 499] on select "00 01 02 03 04 05 06 07 08 09 10 11 12 13 14 15 16 17 18 19 20 21 22 23" at bounding box center [1211, 507] width 28 height 24
type input "13:00"
click at [1459, 475] on span at bounding box center [1460, 470] width 10 height 10
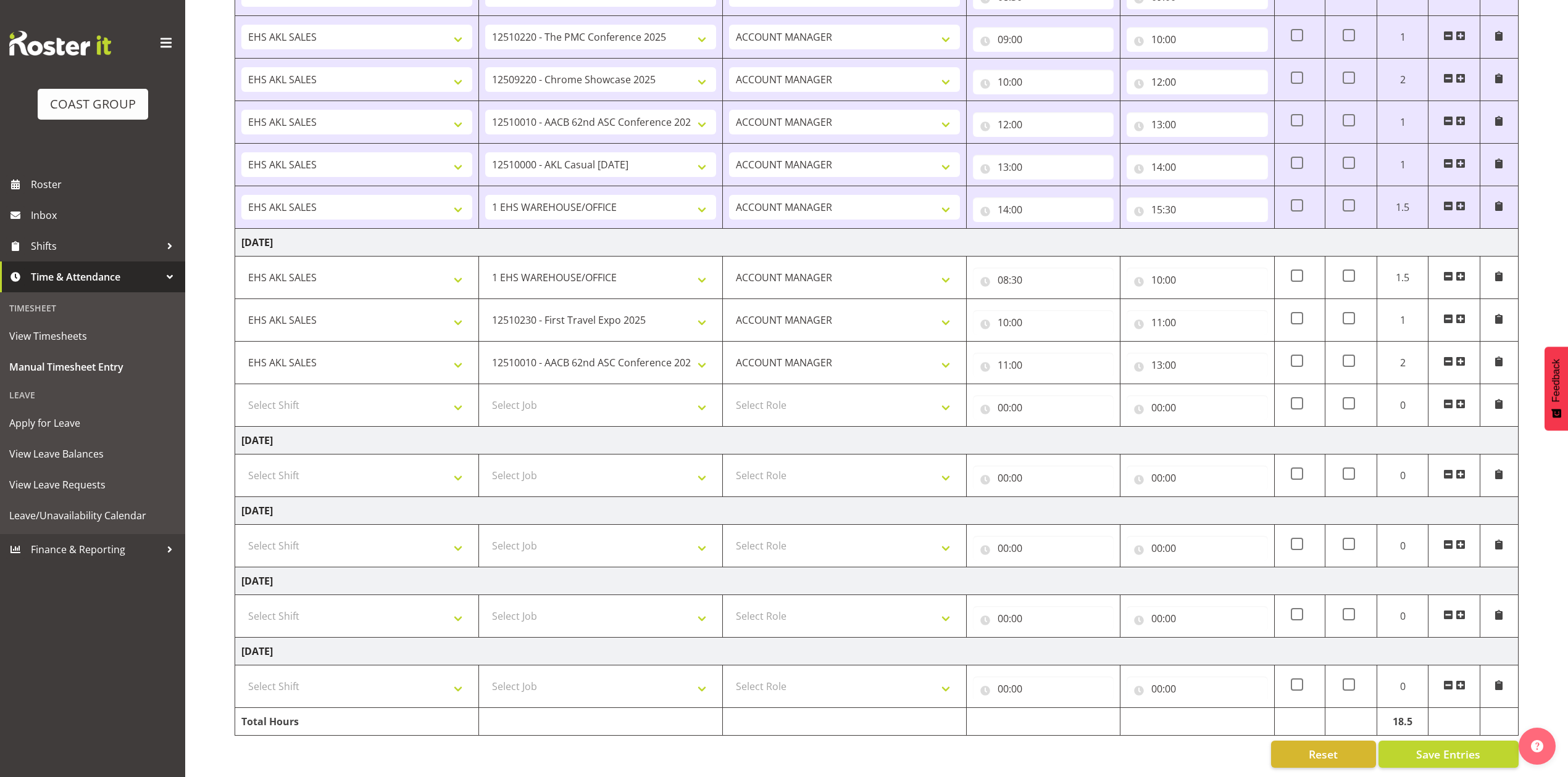
scroll to position [551, 0]
click at [363, 395] on select "Select Shift EHS AKL SALES" at bounding box center [357, 405] width 231 height 24
select select "1327"
click at [242, 393] on select "Select Shift EHS AKL SALES" at bounding box center [357, 405] width 231 height 24
drag, startPoint x: 796, startPoint y: 396, endPoint x: 795, endPoint y: 402, distance: 6.1
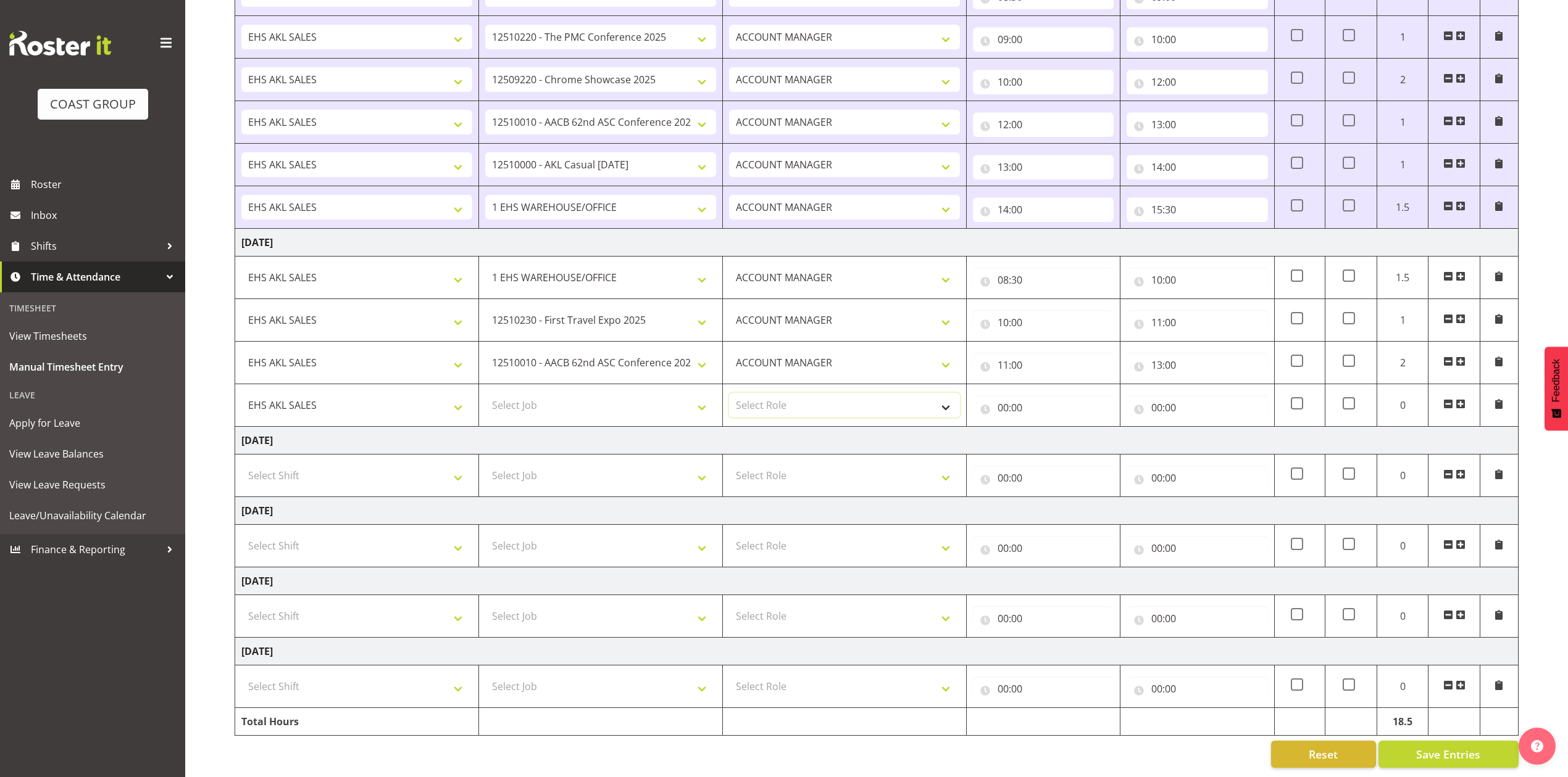
click at [796, 396] on select "Select Role ACCOUNT MANAGER Account Manager" at bounding box center [845, 405] width 231 height 24
select select "197"
click at [729, 393] on select "Select Role ACCOUNT MANAGER Account Manager" at bounding box center [845, 405] width 231 height 24
click at [1000, 396] on input "00:00" at bounding box center [1043, 408] width 141 height 24
click at [1052, 428] on select "00 01 02 03 04 05 06 07 08 09 10 11 12 13 14 15 16 17 18 19 20 21 22 23" at bounding box center [1058, 440] width 28 height 24
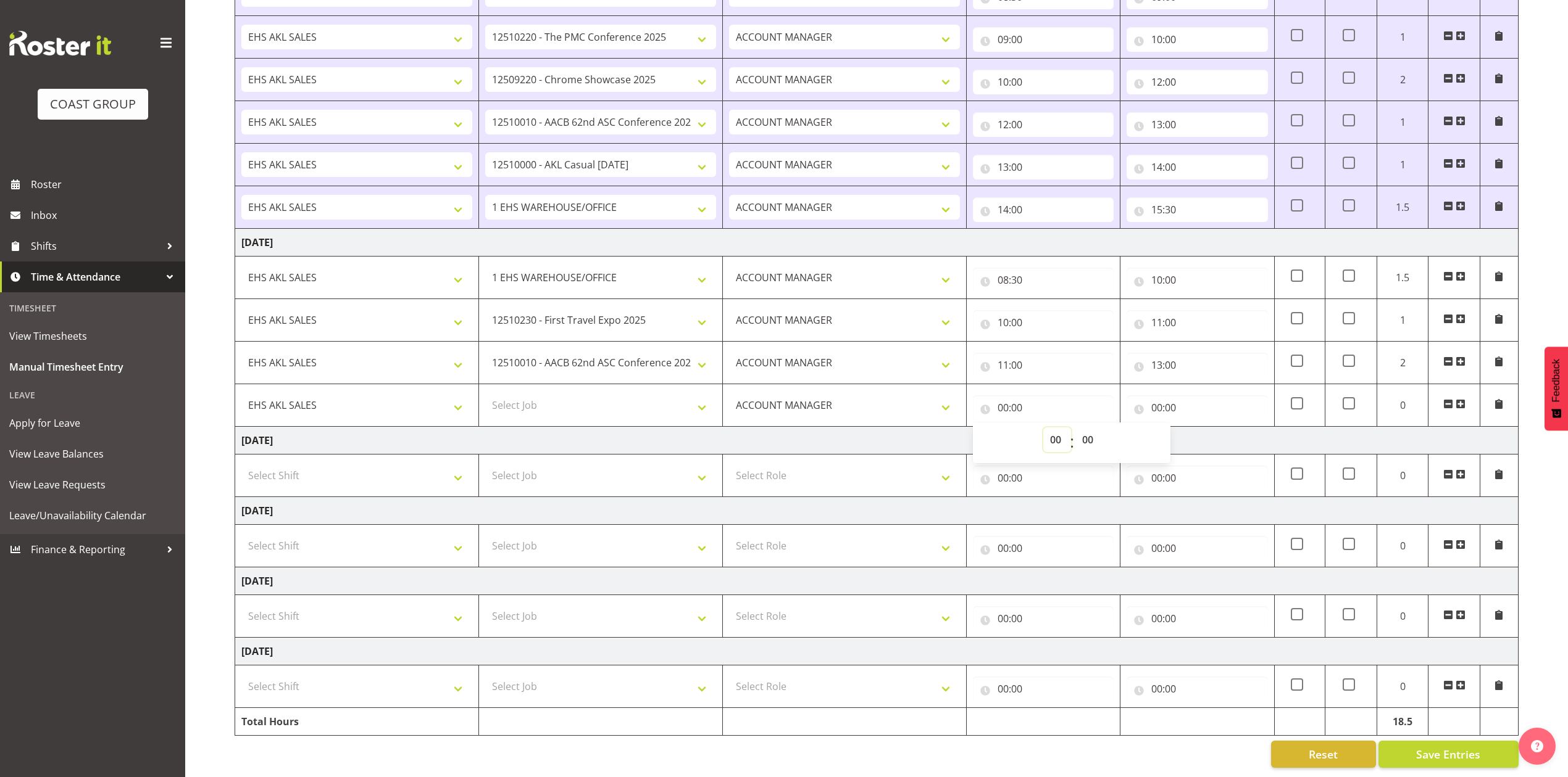
select select "13"
click at [1044, 428] on select "00 01 02 03 04 05 06 07 08 09 10 11 12 13 14 15 16 17 18 19 20 21 22 23" at bounding box center [1058, 440] width 28 height 24
type input "13:00"
click at [1157, 396] on input "00:00" at bounding box center [1197, 408] width 141 height 24
click at [1203, 428] on select "00 01 02 03 04 05 06 07 08 09 10 11 12 13 14 15 16 17 18 19 20 21 22 23" at bounding box center [1211, 440] width 28 height 24
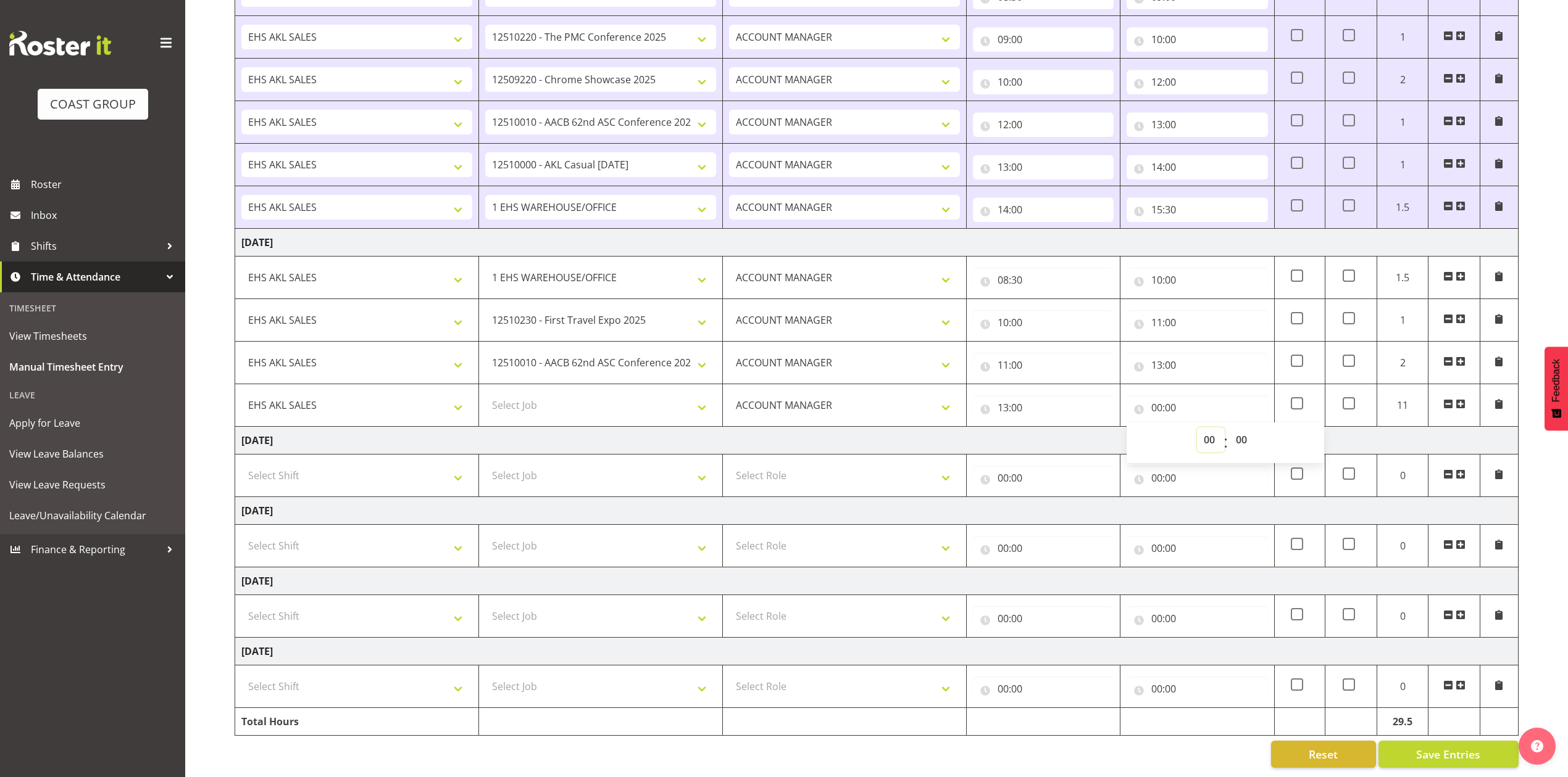
select select "15"
click at [1197, 428] on select "00 01 02 03 04 05 06 07 08 09 10 11 12 13 14 15 16 17 18 19 20 21 22 23" at bounding box center [1211, 440] width 28 height 24
type input "15:00"
click at [588, 393] on select "Select Job 1 Carlton Events 1 [PERSON_NAME][GEOGRAPHIC_DATA] 1 [PERSON_NAME][GE…" at bounding box center [601, 405] width 231 height 24
click at [652, 393] on select "1 Carlton Events 1 [PERSON_NAME] 1 [PERSON_NAME][GEOGRAPHIC_DATA] 1 EHS WAREHOU…" at bounding box center [601, 405] width 231 height 24
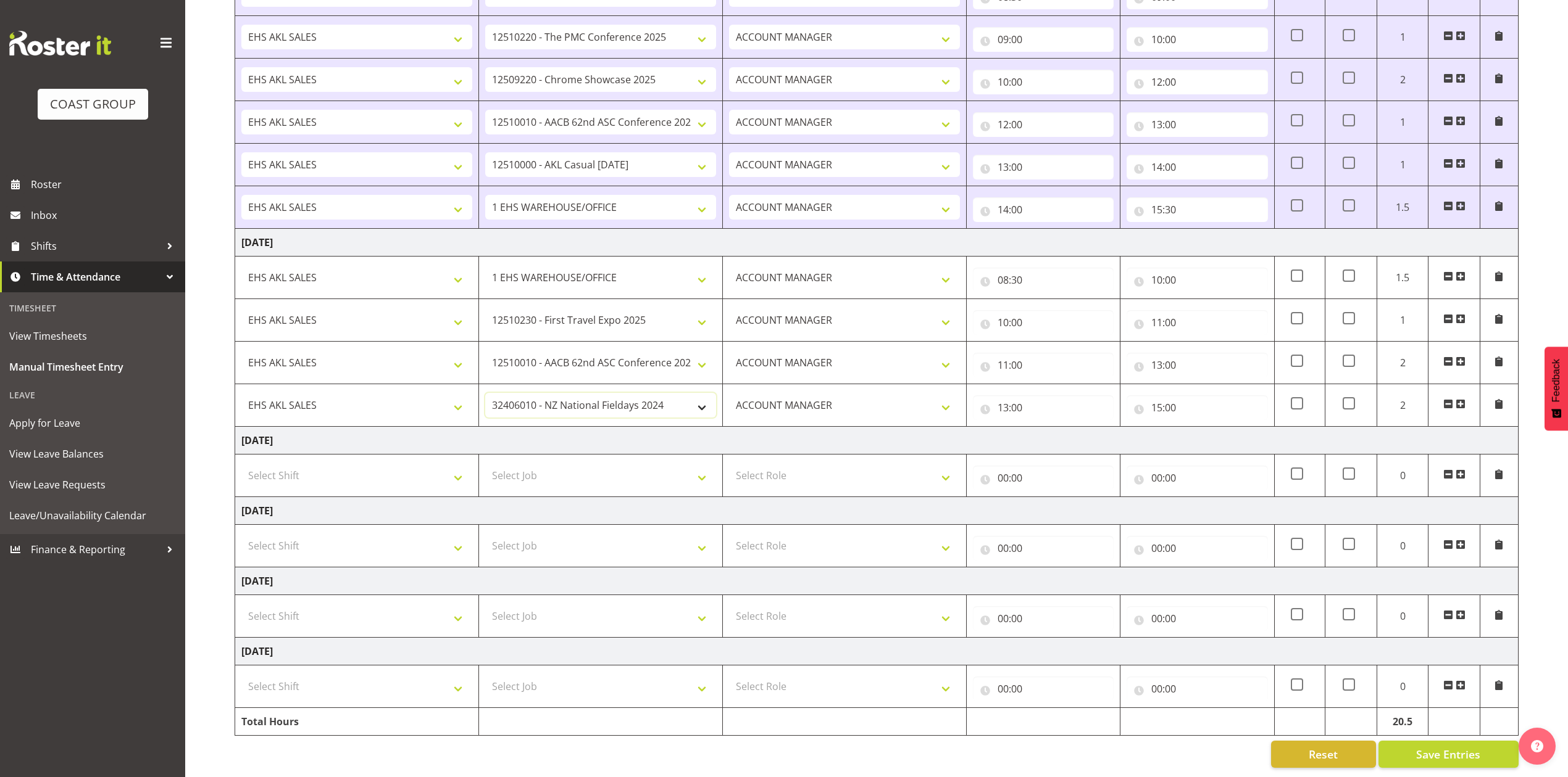
select select "10208"
click at [485, 393] on select "1 Carlton Events 1 [PERSON_NAME] 1 [PERSON_NAME][GEOGRAPHIC_DATA] 1 EHS WAREHOU…" at bounding box center [601, 405] width 231 height 24
click at [1165, 397] on input "15:00" at bounding box center [1197, 408] width 141 height 24
click at [1237, 428] on select "00 01 02 03 04 05 06 07 08 09 10 11 12 13 14 15 16 17 18 19 20 21 22 23 24 25 2…" at bounding box center [1243, 440] width 28 height 24
select select "30"
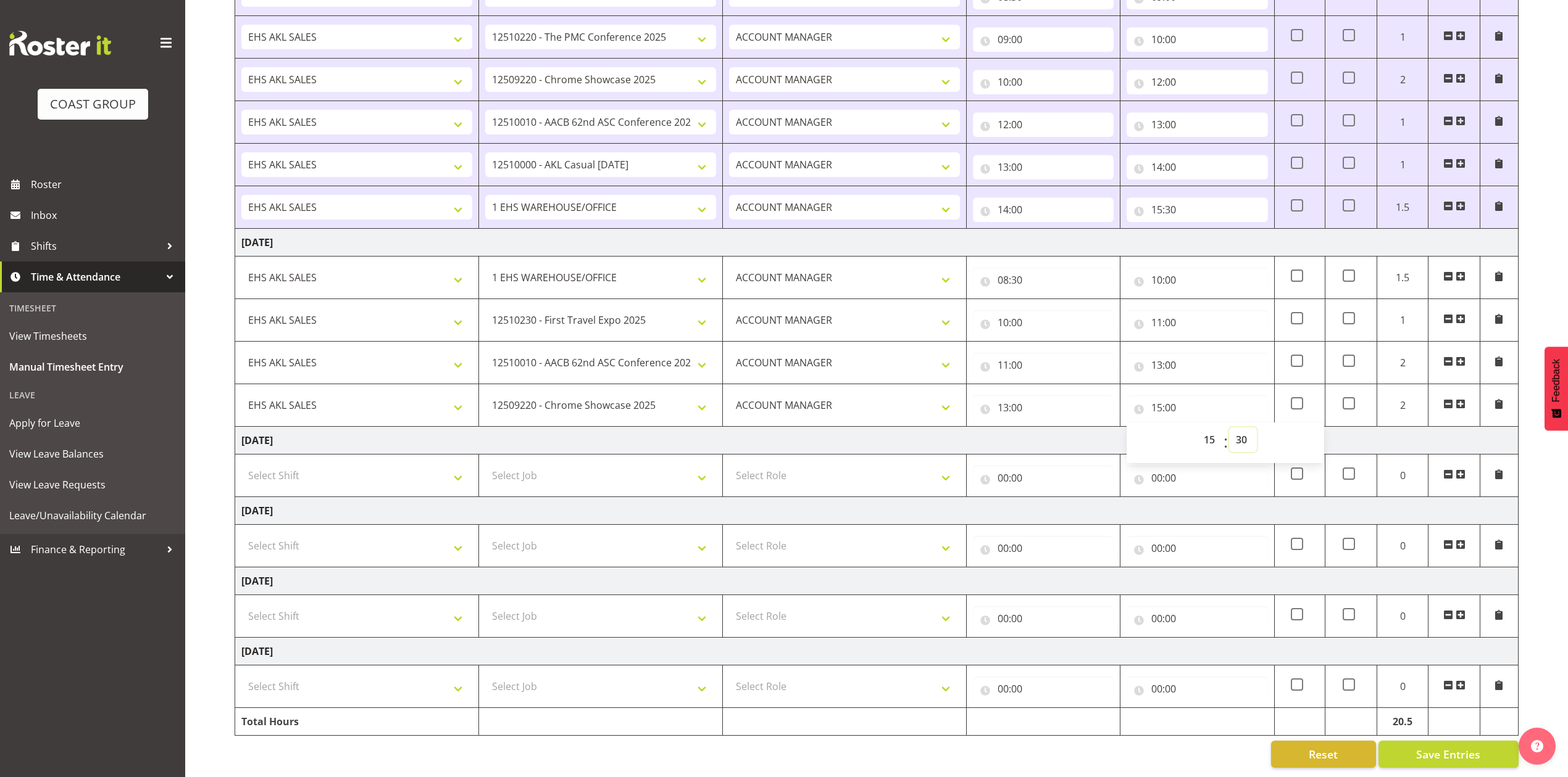
click at [1229, 428] on select "00 01 02 03 04 05 06 07 08 09 10 11 12 13 14 15 16 17 18 19 20 21 22 23 24 25 2…" at bounding box center [1243, 440] width 28 height 24
type input "15:30"
click at [1424, 746] on span "Save Entries" at bounding box center [1447, 754] width 64 height 16
